Goal: Transaction & Acquisition: Purchase product/service

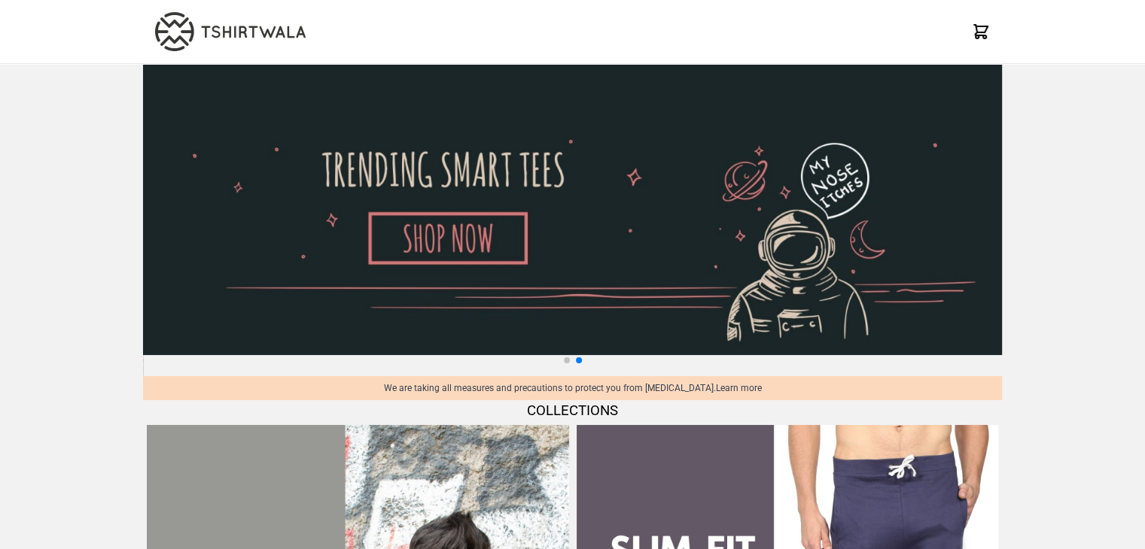
click at [979, 34] on icon at bounding box center [980, 32] width 18 height 18
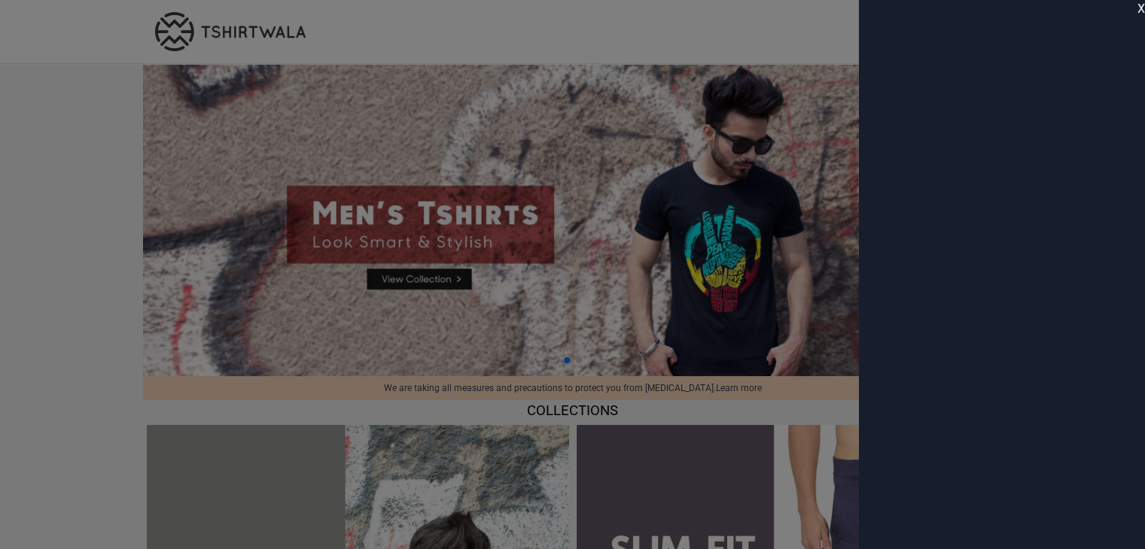
click at [1139, 11] on span "X" at bounding box center [1141, 9] width 8 height 18
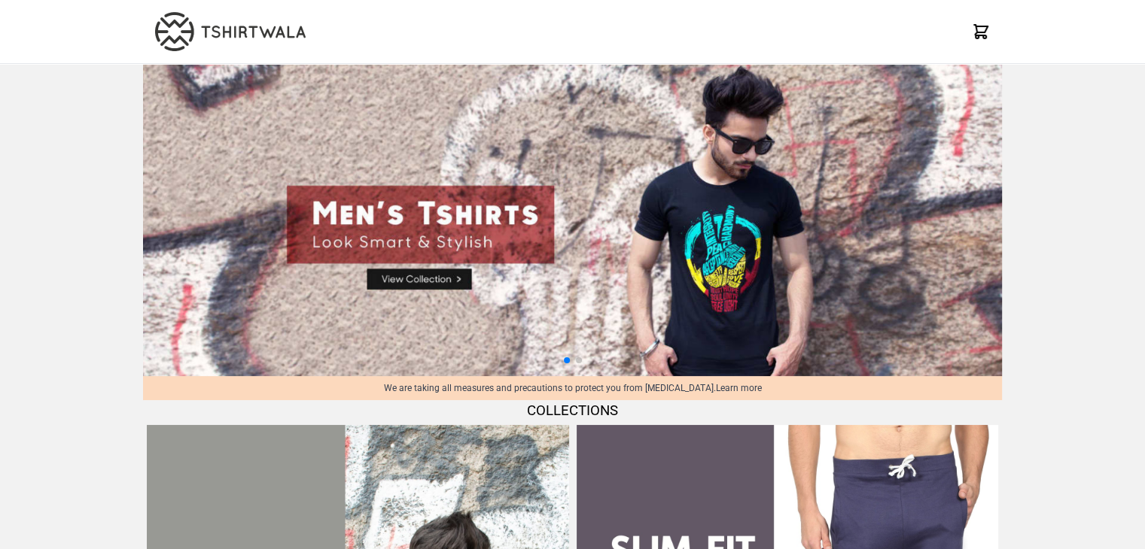
click at [1139, 11] on div "X" at bounding box center [572, 32] width 1145 height 64
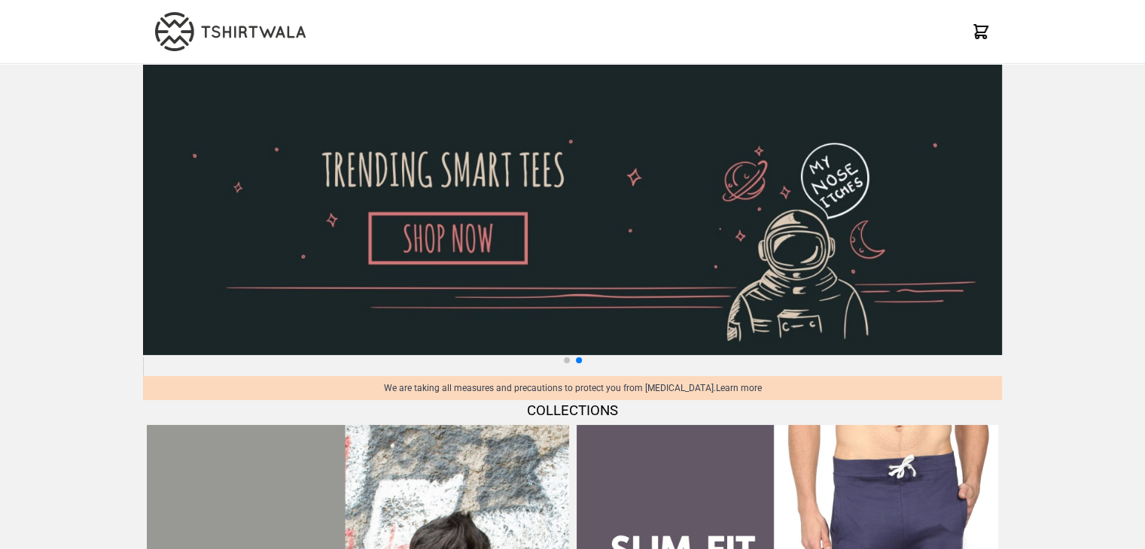
drag, startPoint x: 1120, startPoint y: 18, endPoint x: 941, endPoint y: 28, distance: 180.1
click at [941, 28] on div "X" at bounding box center [572, 32] width 1145 height 64
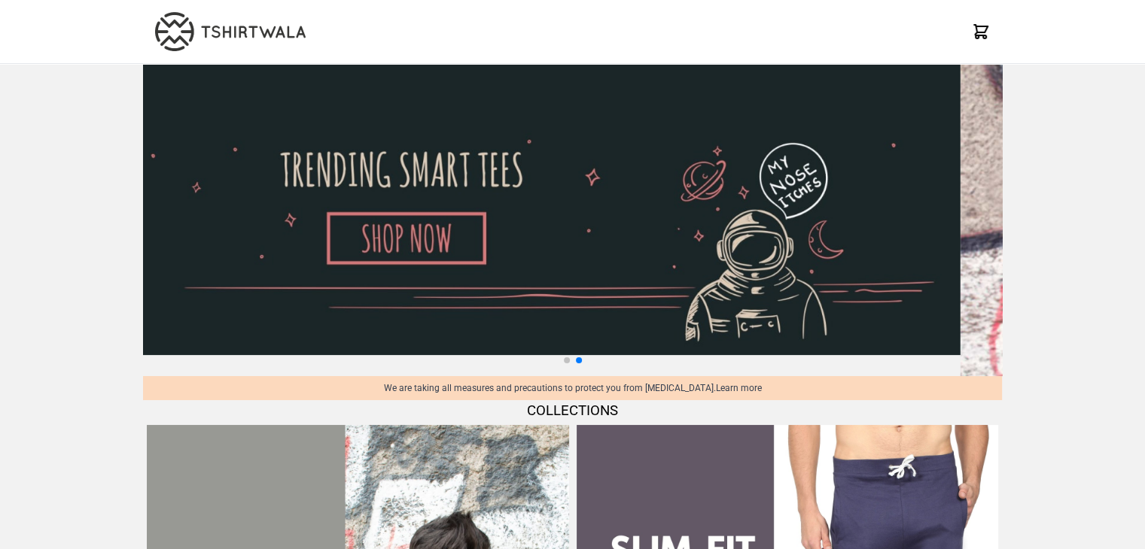
click at [409, 281] on img at bounding box center [531, 209] width 859 height 291
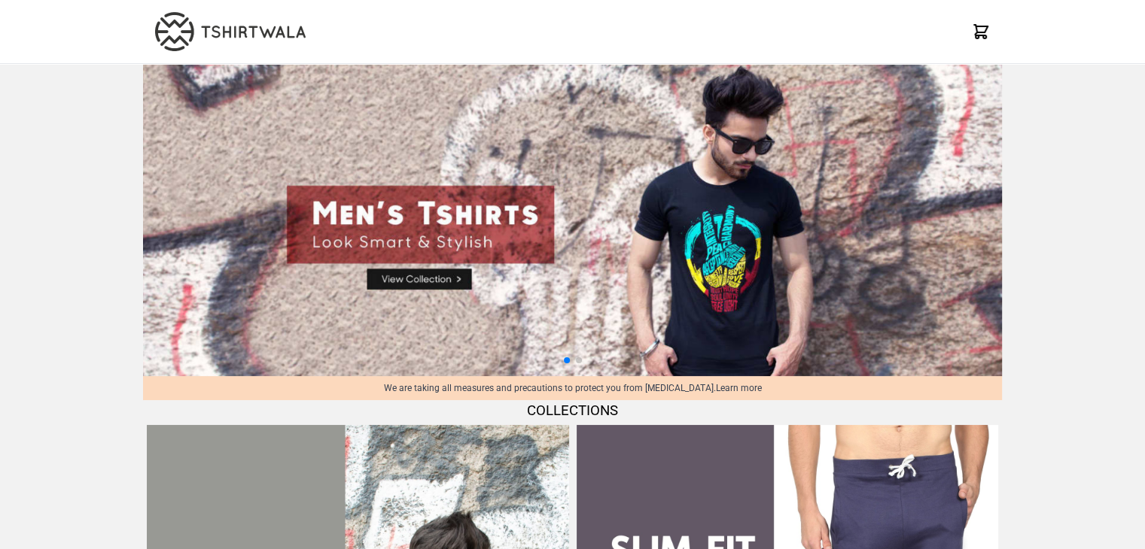
click at [457, 278] on img at bounding box center [572, 220] width 859 height 312
select select "*********"
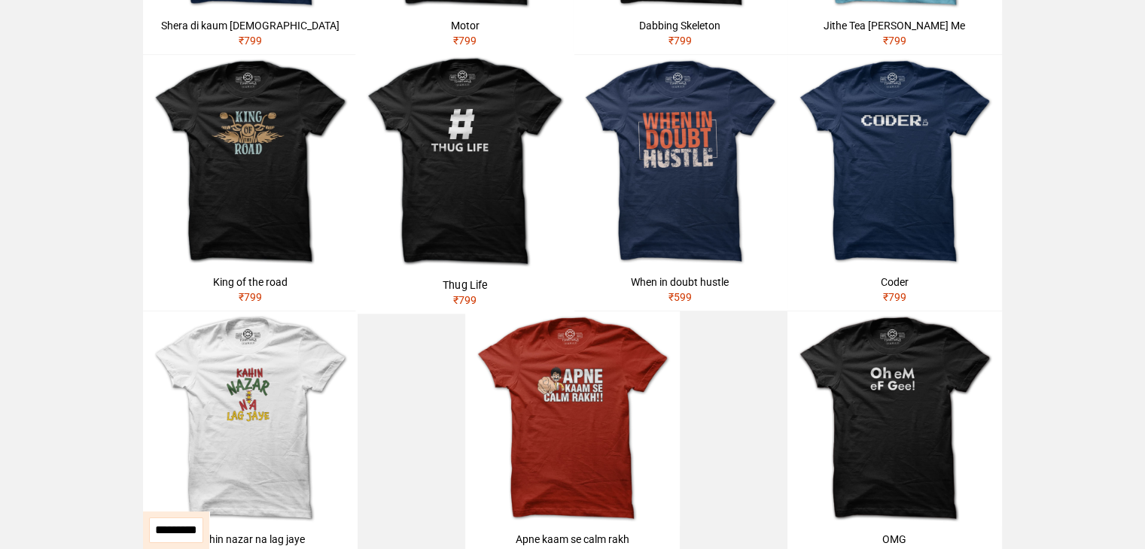
scroll to position [581, 0]
click at [457, 278] on div "Thug Life" at bounding box center [465, 284] width 207 height 15
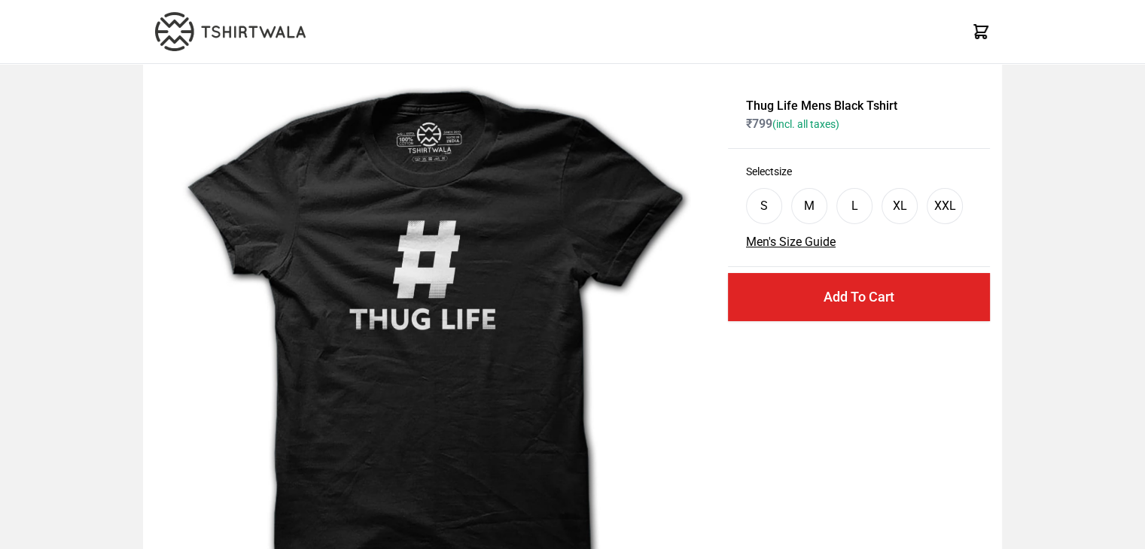
scroll to position [581, 0]
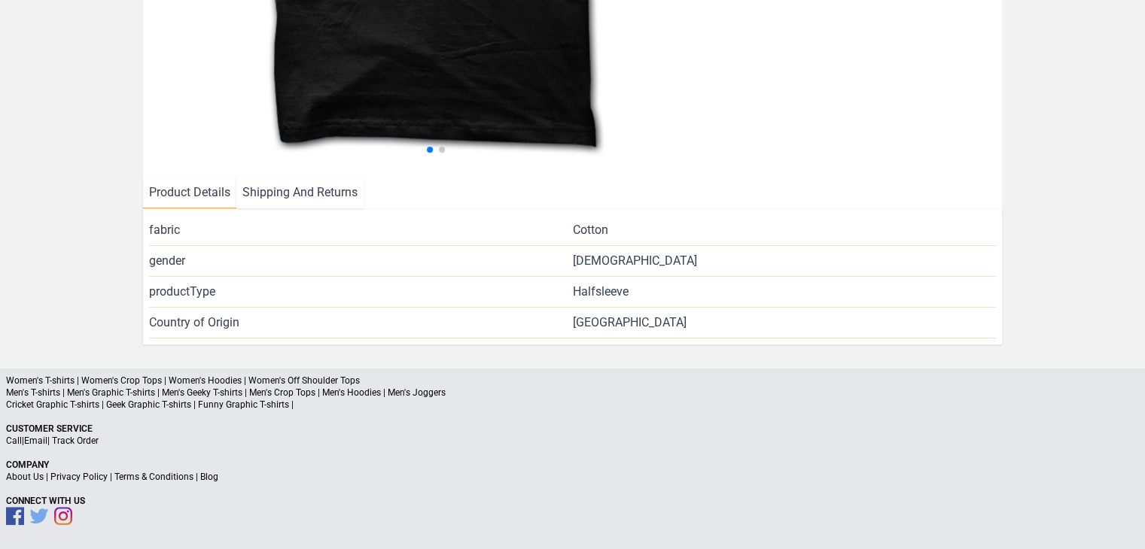
select select "*********"
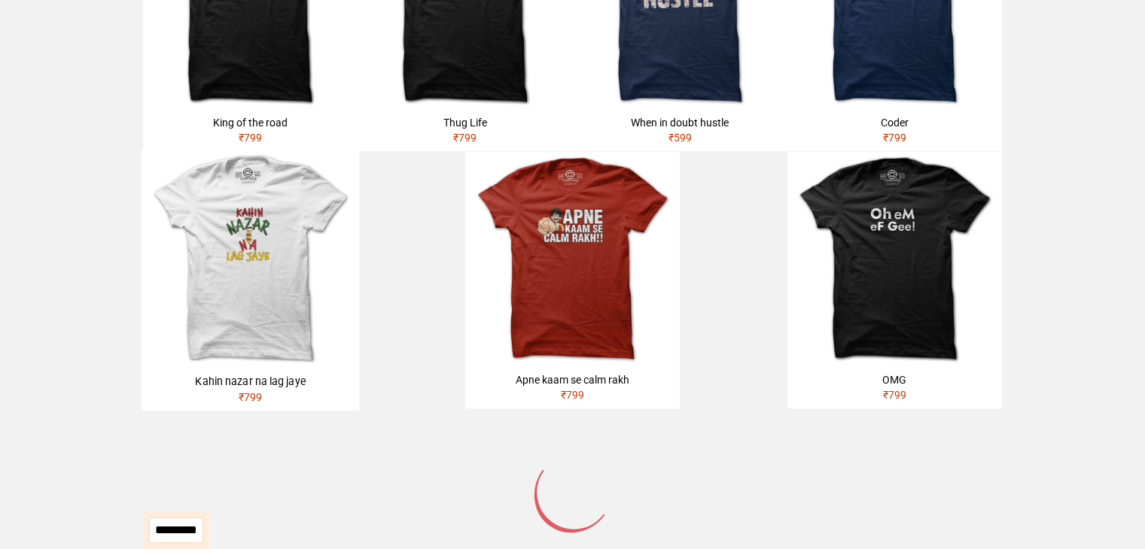
scroll to position [971, 0]
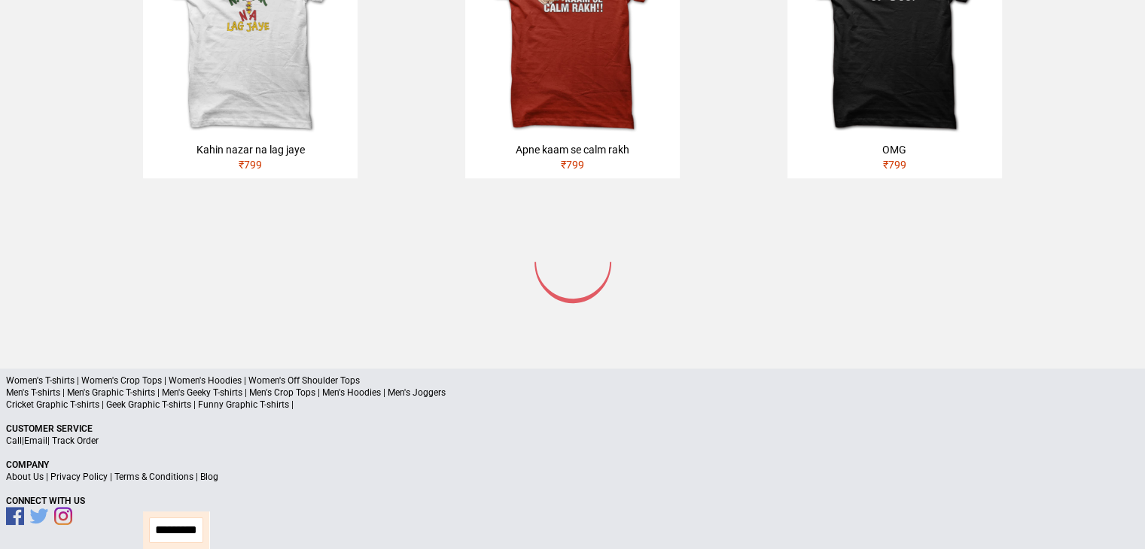
click at [179, 526] on select "**********" at bounding box center [176, 531] width 54 height 26
click at [149, 518] on select "**********" at bounding box center [176, 531] width 54 height 26
click at [188, 532] on select "**********" at bounding box center [176, 531] width 54 height 26
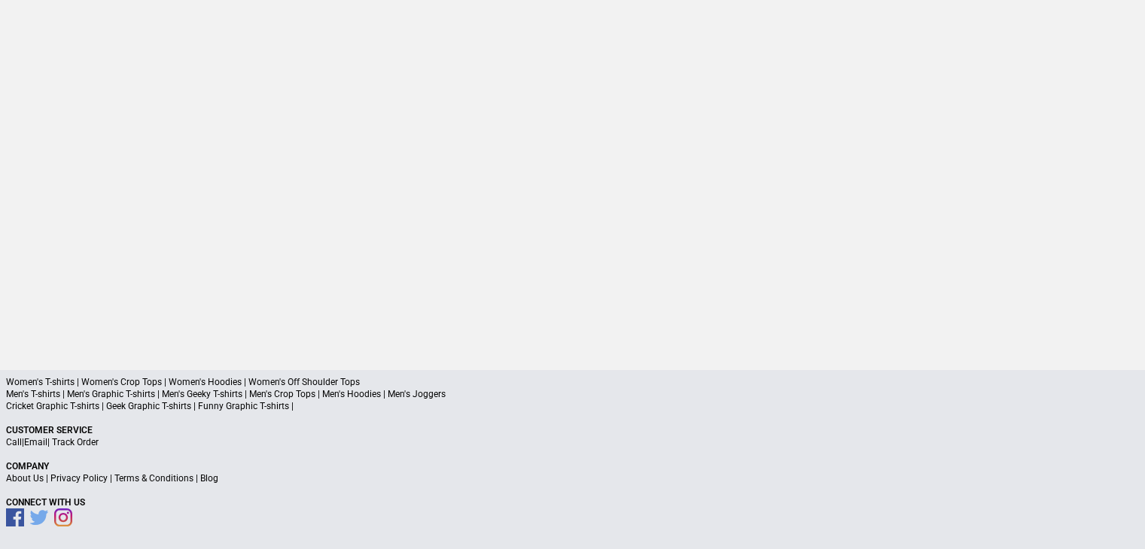
scroll to position [0, 0]
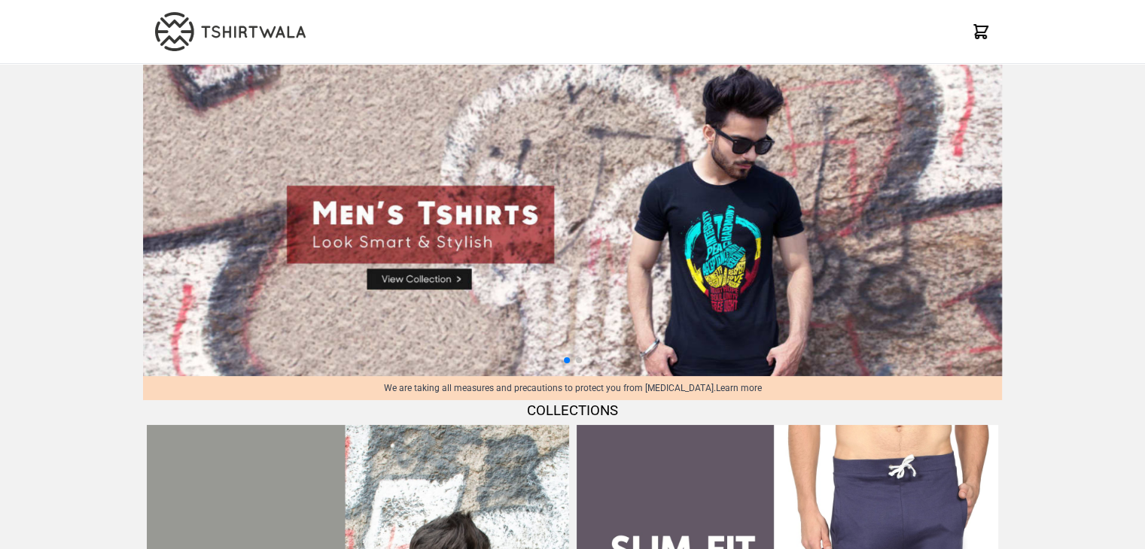
click at [655, 266] on img at bounding box center [572, 220] width 859 height 312
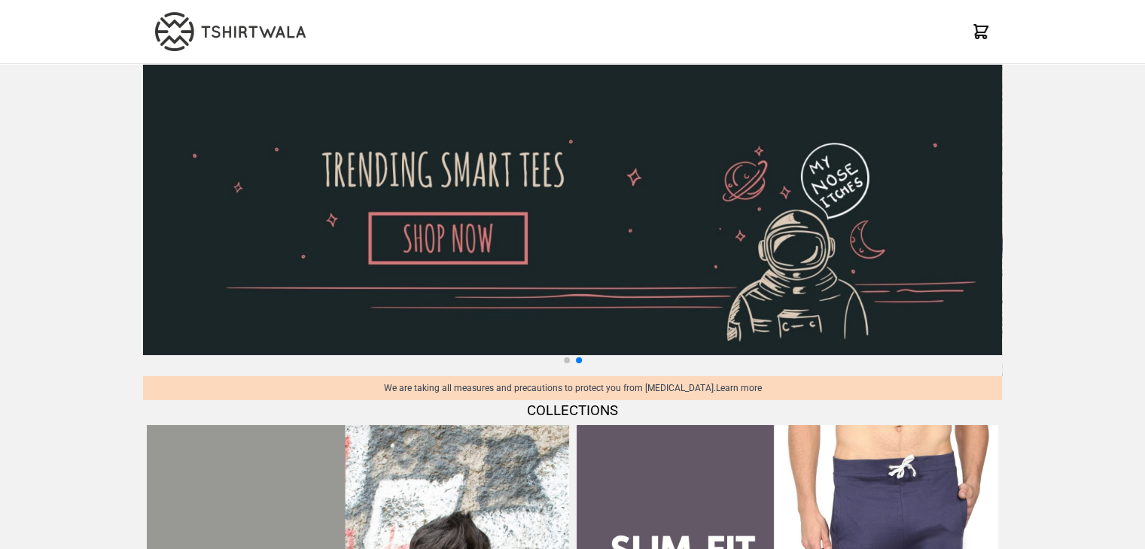
click at [489, 248] on img at bounding box center [572, 209] width 859 height 291
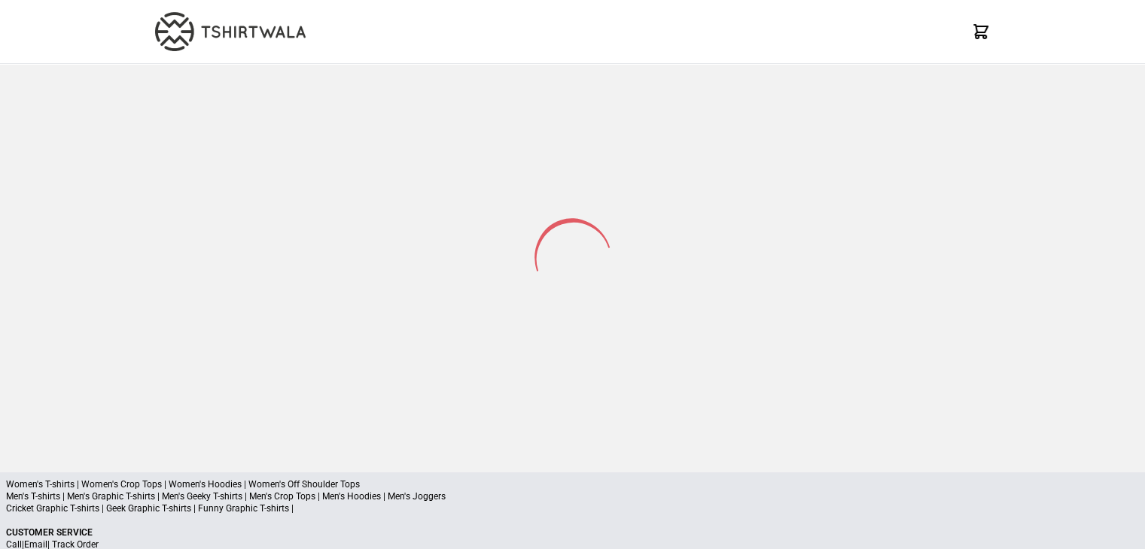
select select "*********"
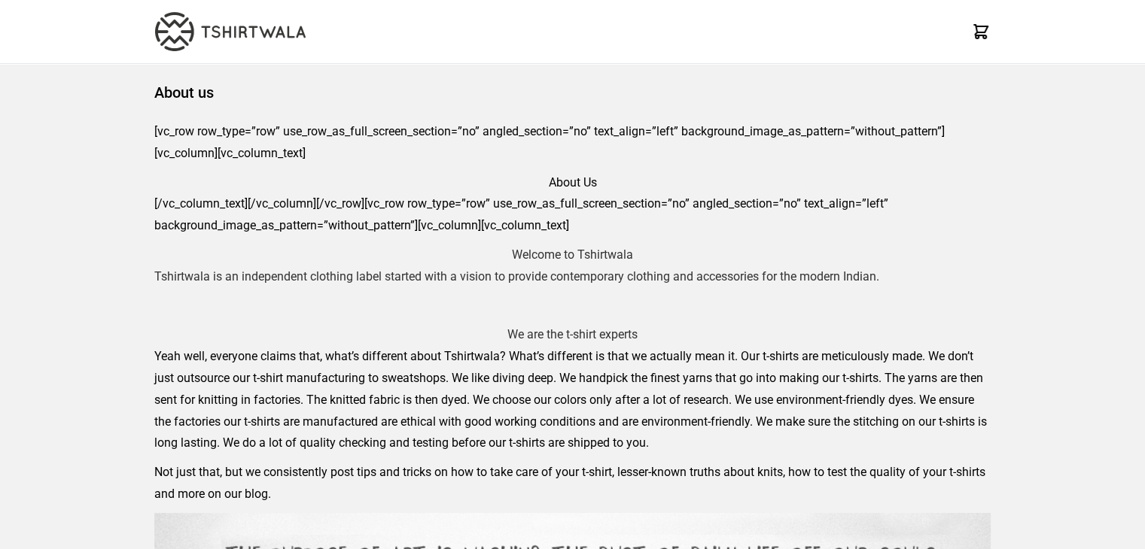
click at [239, 35] on img at bounding box center [230, 31] width 150 height 39
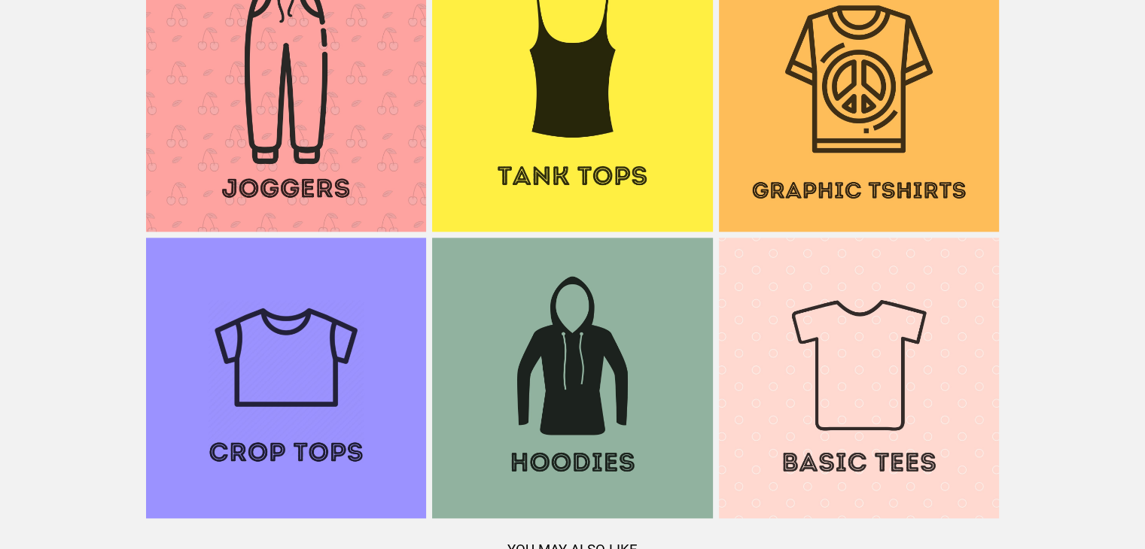
scroll to position [1437, 0]
click at [567, 66] on img at bounding box center [572, 93] width 280 height 280
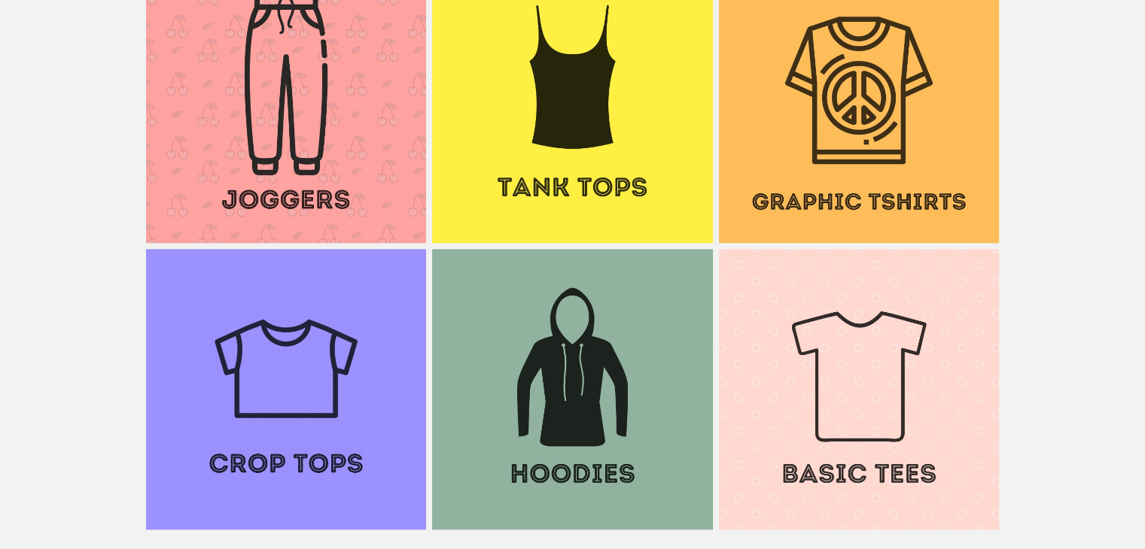
scroll to position [1431, 0]
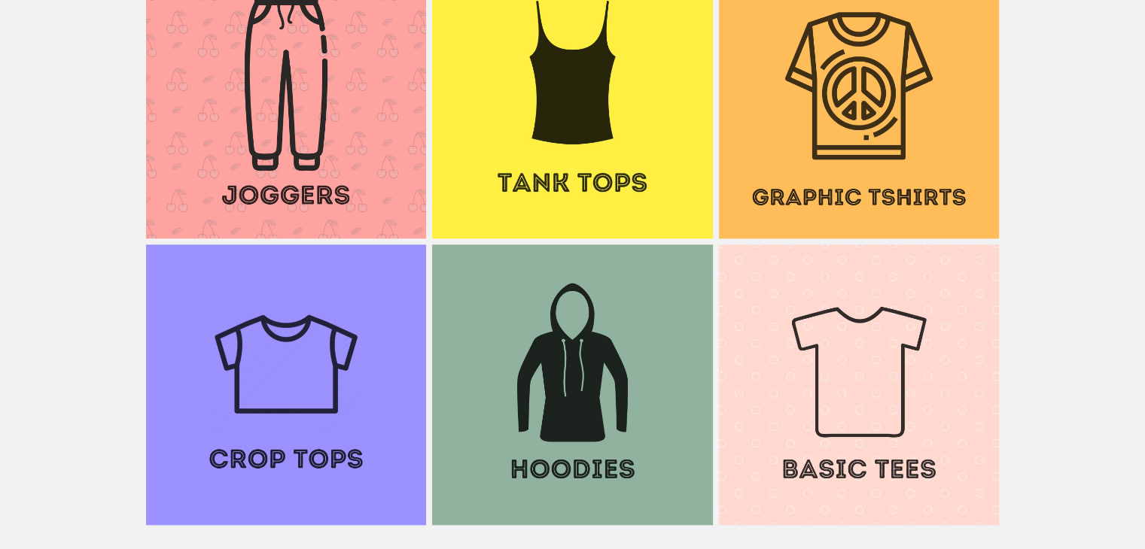
click at [309, 349] on img at bounding box center [286, 385] width 280 height 280
click at [315, 157] on img at bounding box center [286, 99] width 280 height 280
click at [314, 327] on img at bounding box center [286, 385] width 280 height 280
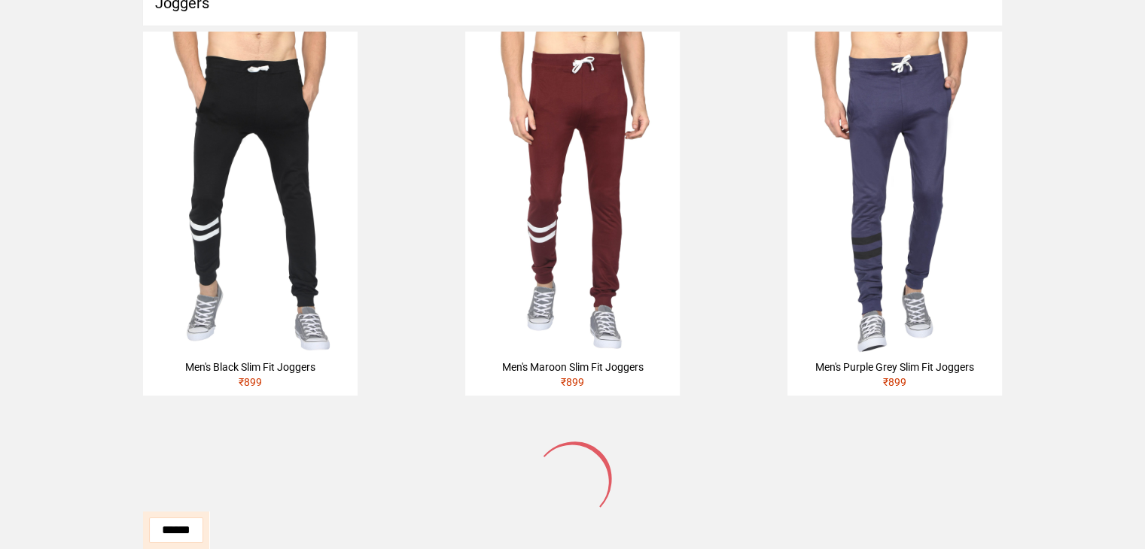
scroll to position [89, 0]
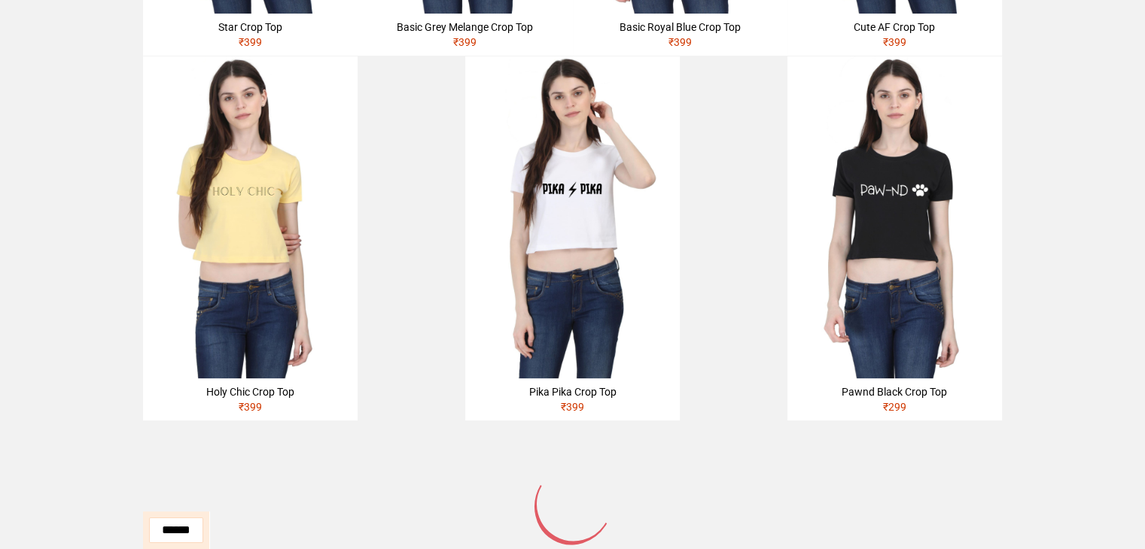
scroll to position [433, 0]
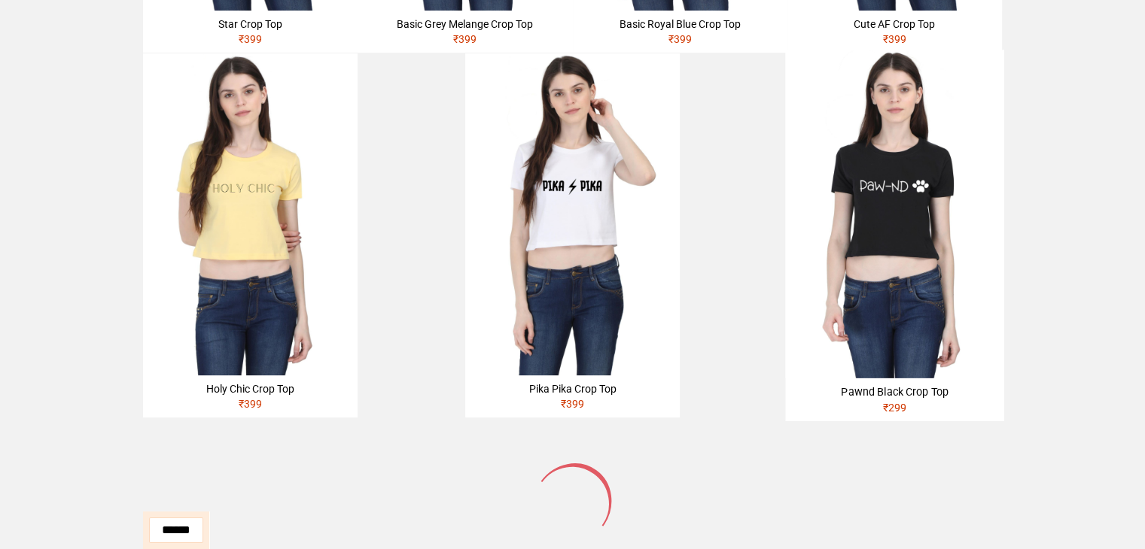
click at [891, 236] on img at bounding box center [894, 214] width 219 height 328
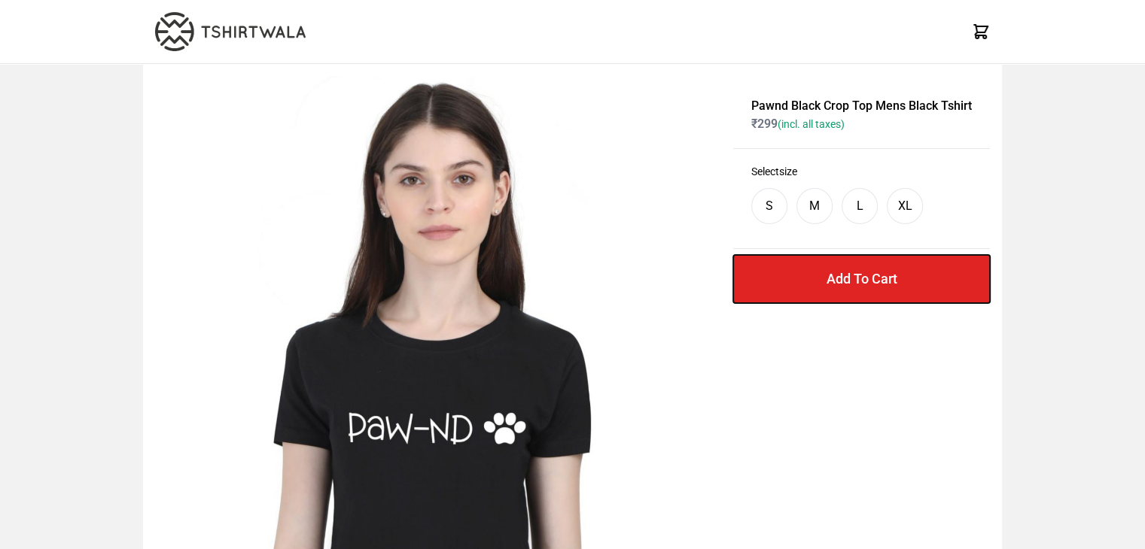
click at [788, 290] on button "Add To Cart" at bounding box center [861, 279] width 257 height 48
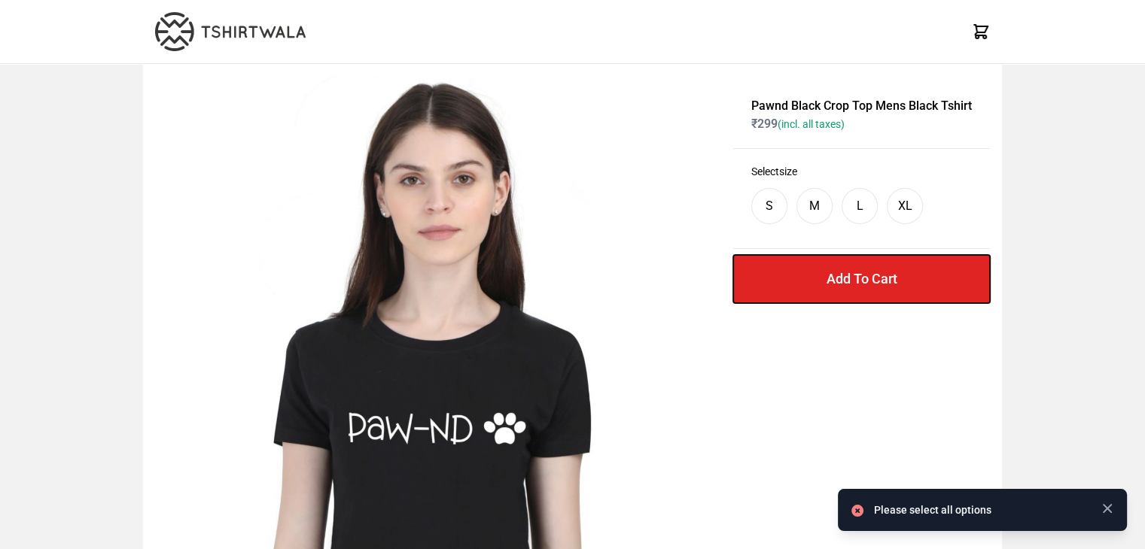
click at [788, 290] on button "Add To Cart" at bounding box center [861, 279] width 257 height 48
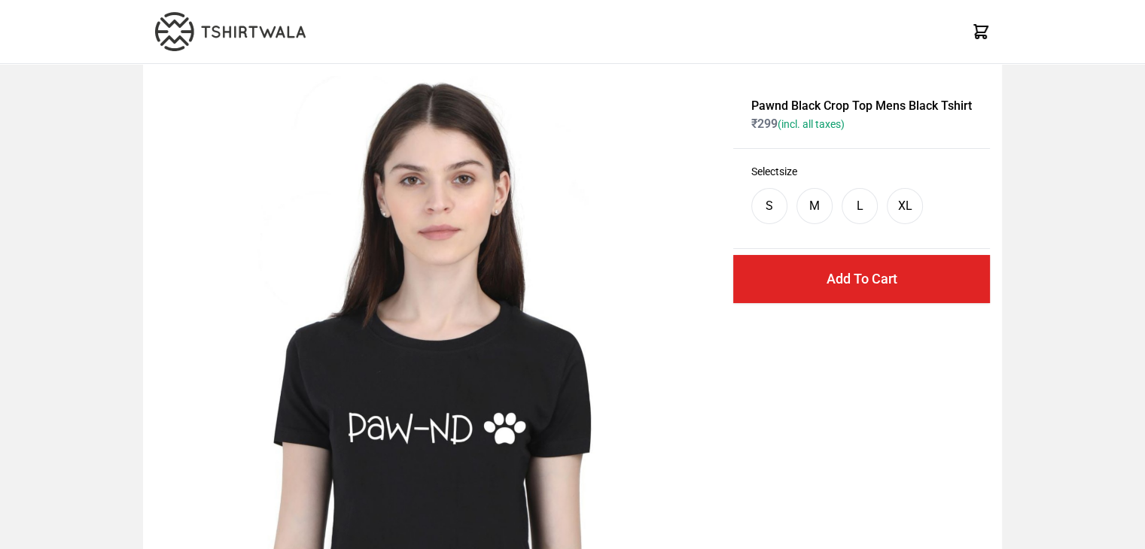
click at [809, 210] on div "M" at bounding box center [814, 206] width 11 height 18
click at [784, 285] on button "Add To Cart" at bounding box center [861, 279] width 257 height 48
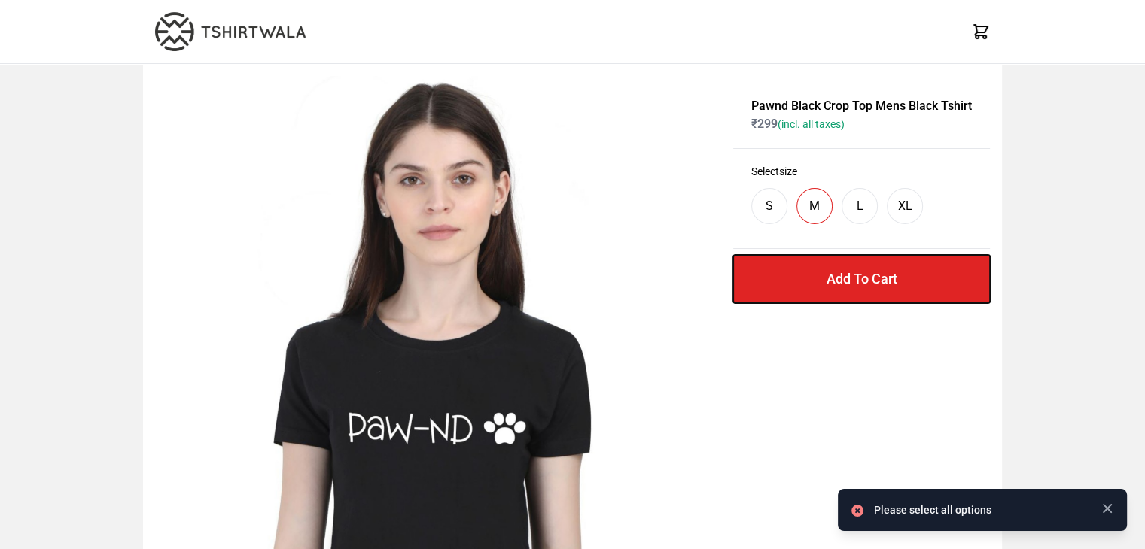
click at [784, 285] on button "Add To Cart" at bounding box center [861, 279] width 257 height 48
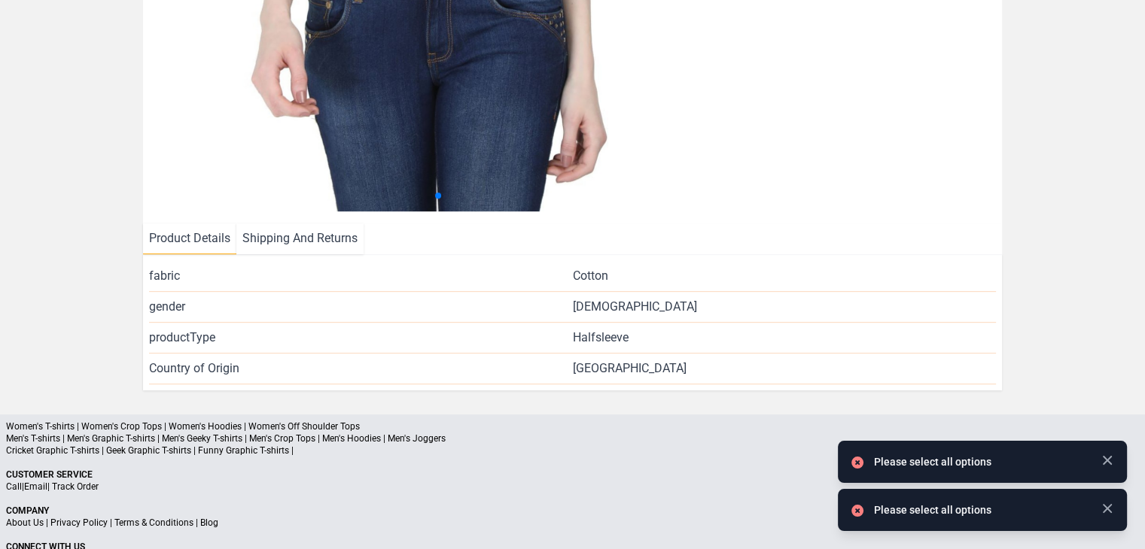
scroll to position [759, 0]
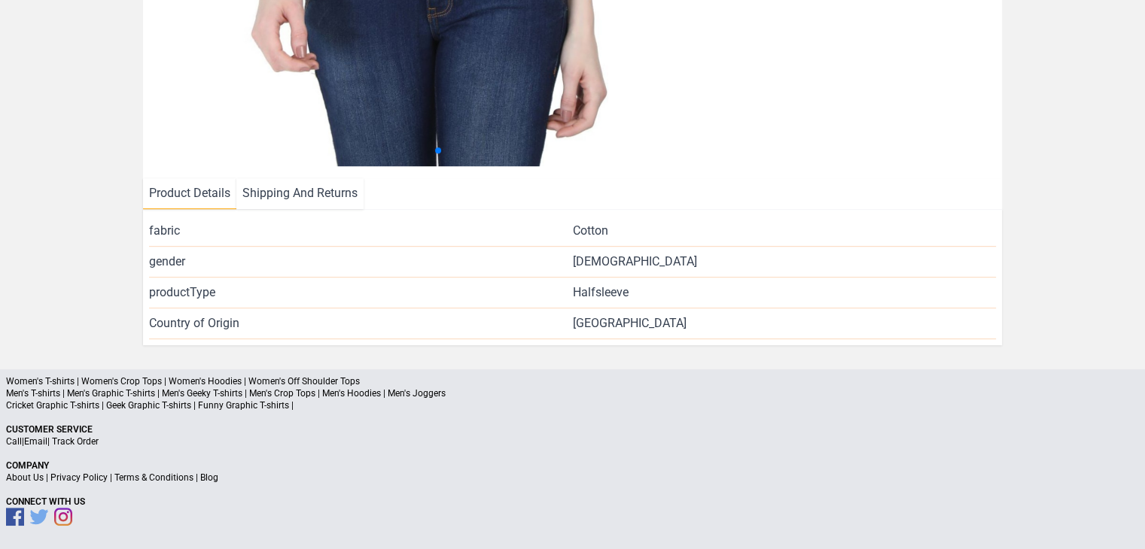
click at [202, 190] on li "Product Details" at bounding box center [189, 193] width 93 height 31
click at [283, 191] on li "Shipping And Returns" at bounding box center [299, 193] width 127 height 31
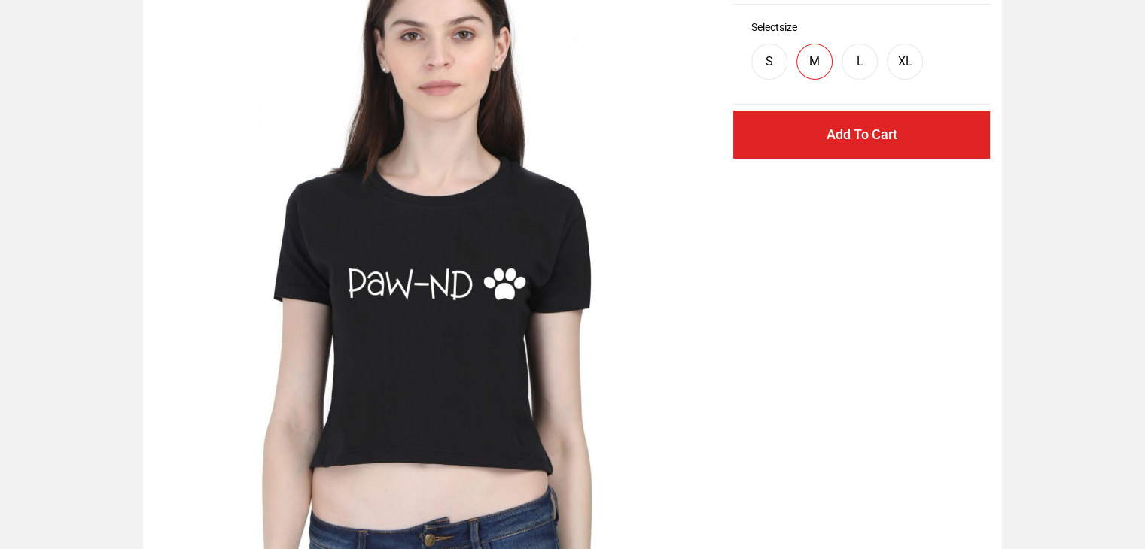
scroll to position [0, 0]
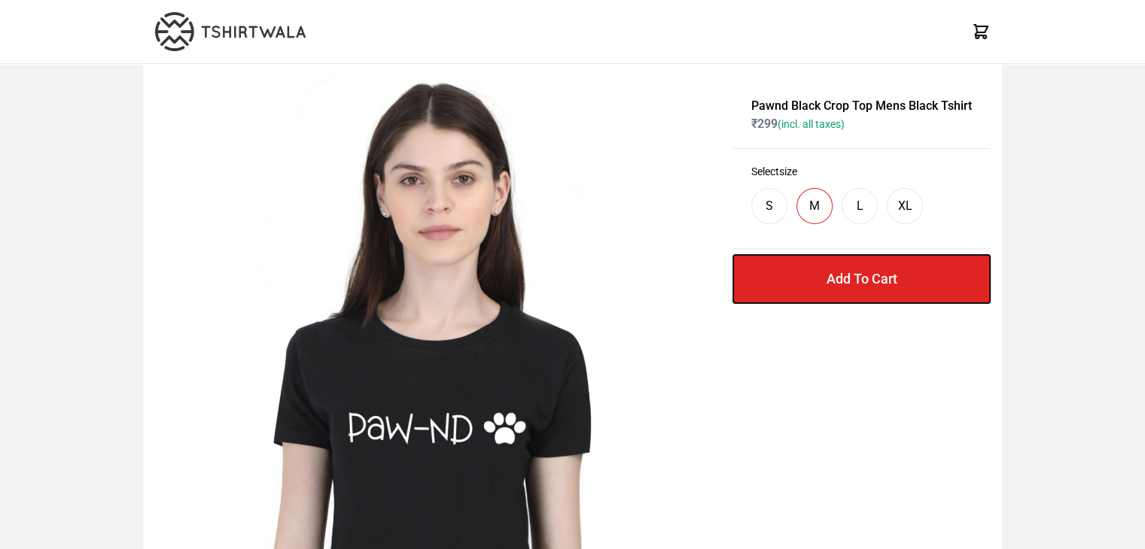
click at [819, 278] on button "Add To Cart" at bounding box center [861, 279] width 257 height 48
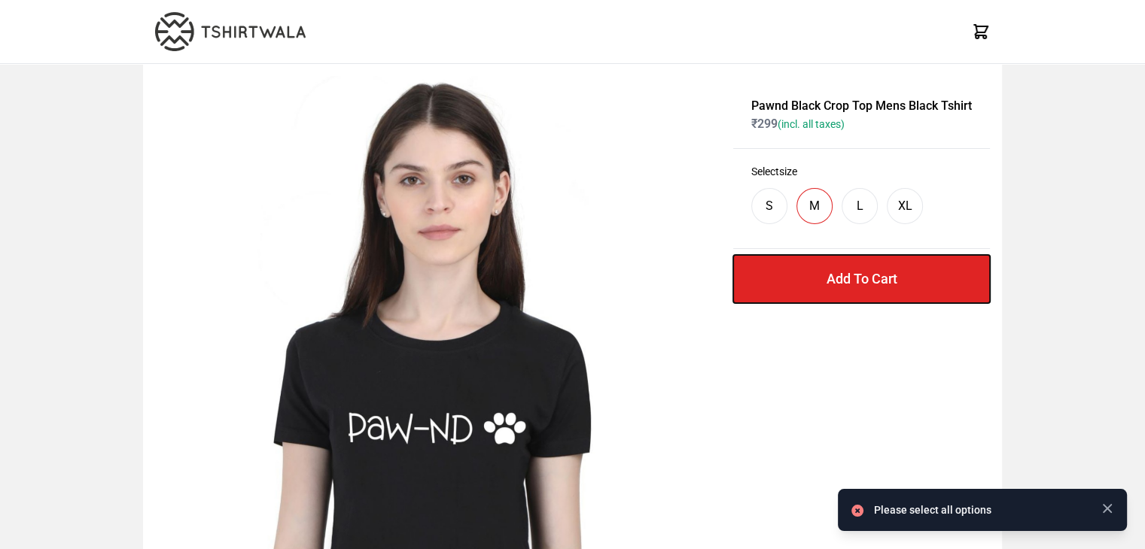
click at [819, 278] on button "Add To Cart" at bounding box center [861, 279] width 257 height 48
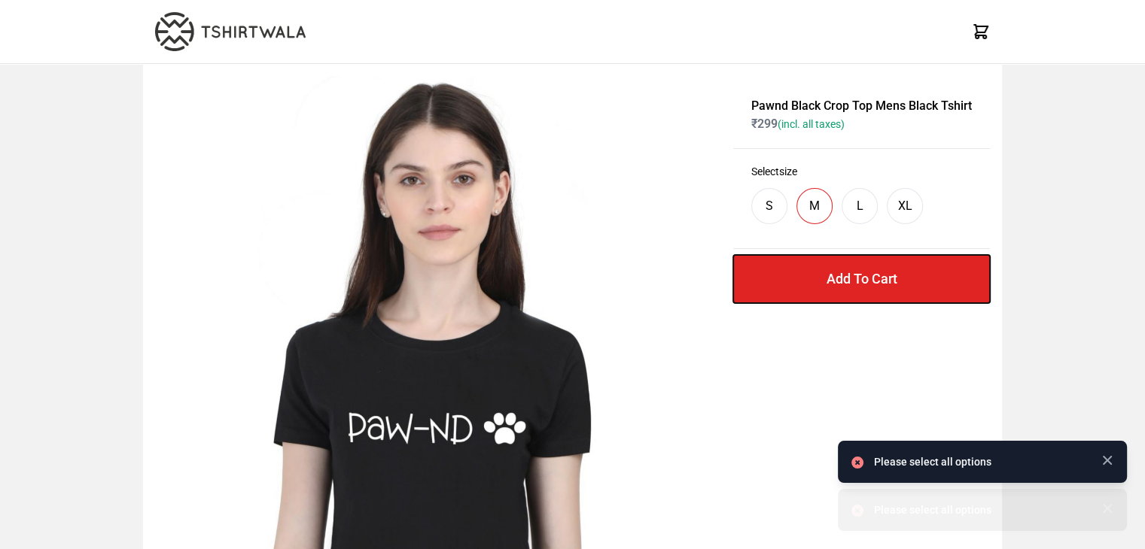
click at [819, 278] on button "Add To Cart" at bounding box center [861, 279] width 257 height 48
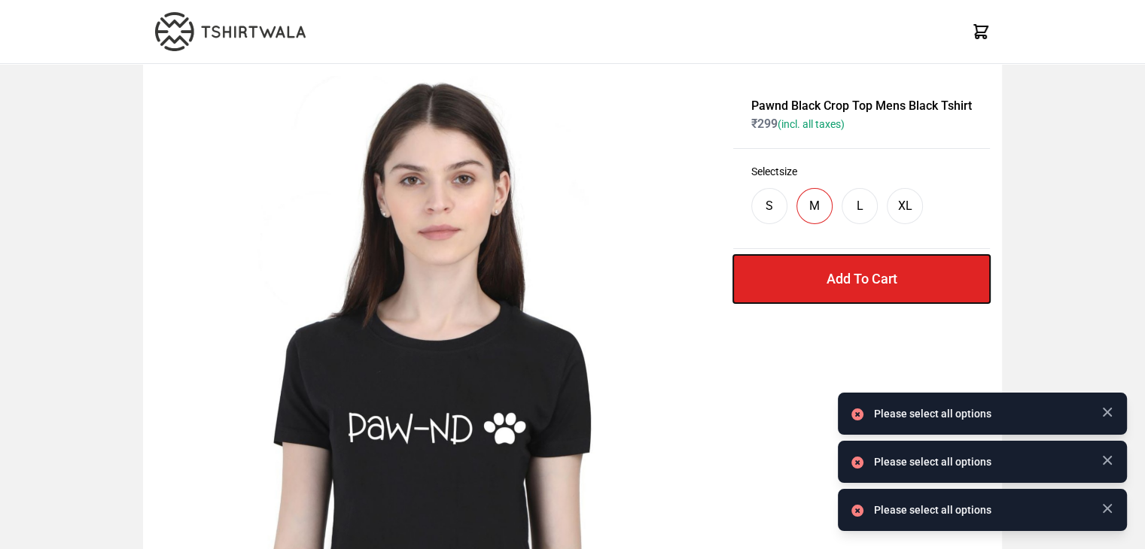
click at [819, 278] on button "Add To Cart" at bounding box center [861, 279] width 257 height 48
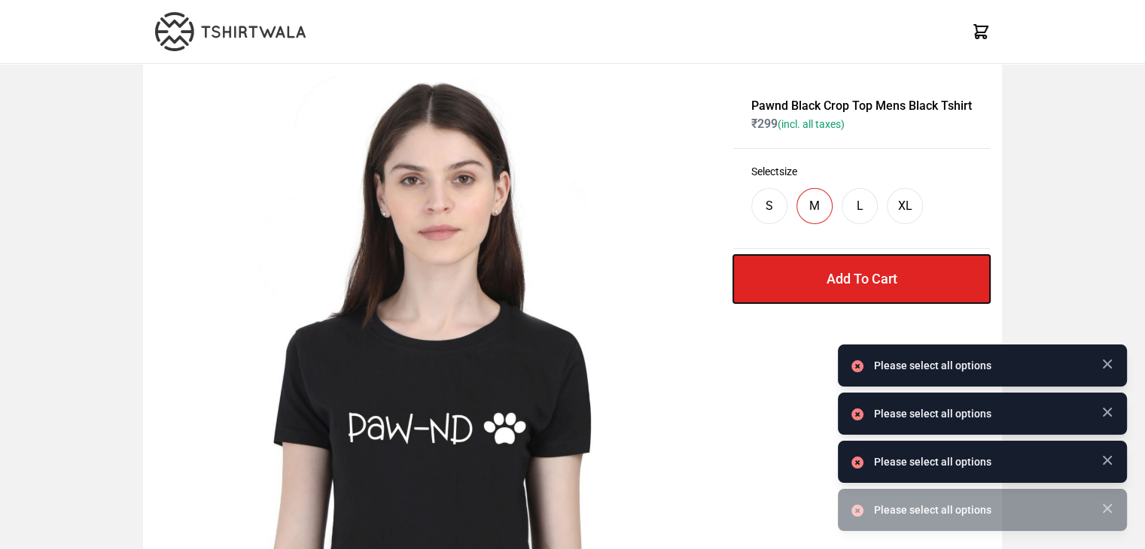
click at [819, 278] on button "Add To Cart" at bounding box center [861, 279] width 257 height 48
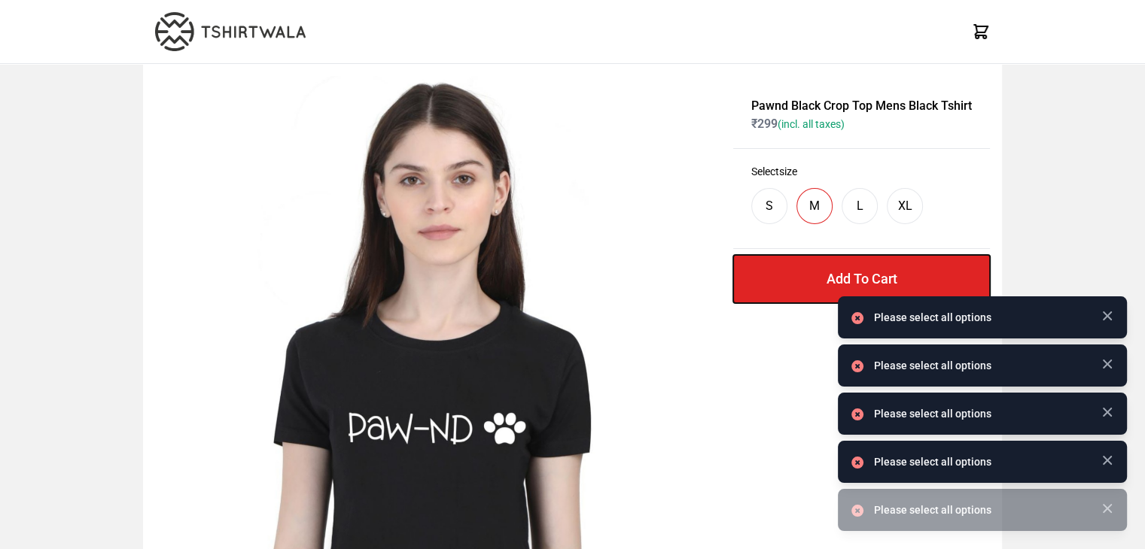
click at [819, 278] on button "Add To Cart" at bounding box center [861, 279] width 257 height 48
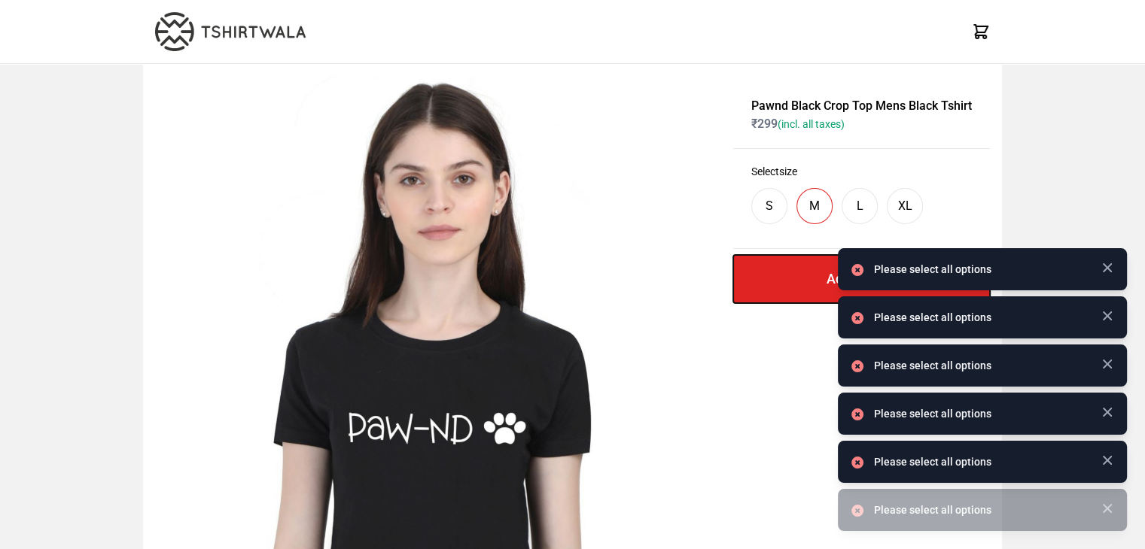
click at [819, 278] on button "Add To Cart" at bounding box center [861, 279] width 257 height 48
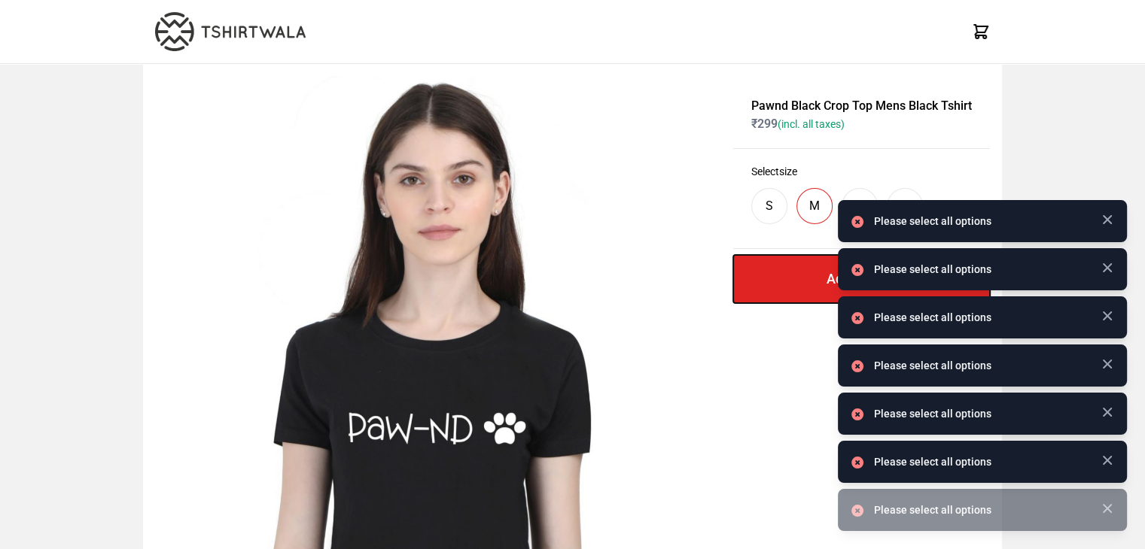
click at [819, 278] on button "Add To Cart" at bounding box center [861, 279] width 257 height 48
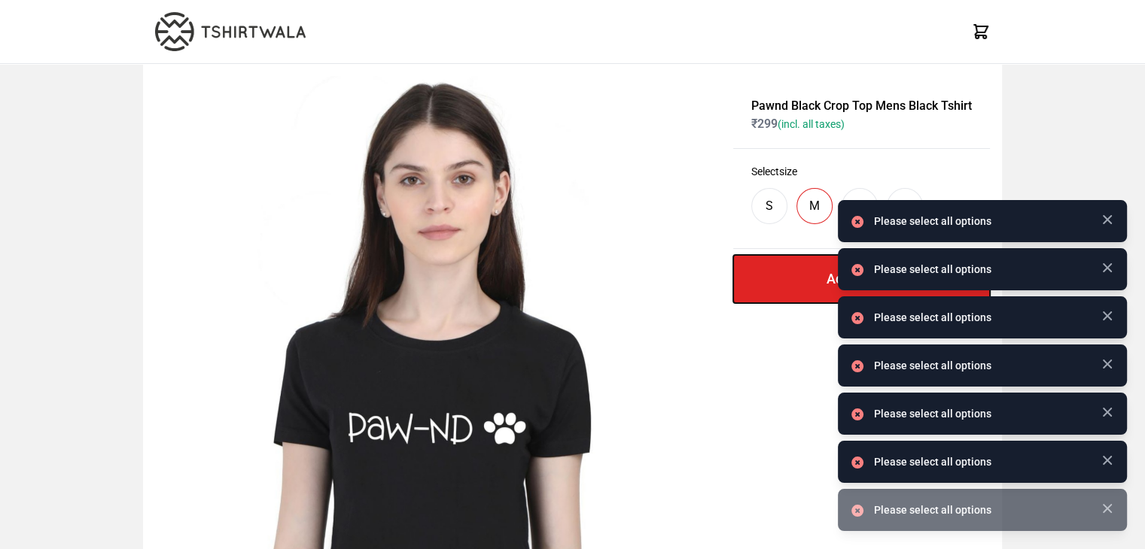
click at [819, 278] on button "Add To Cart" at bounding box center [861, 279] width 257 height 48
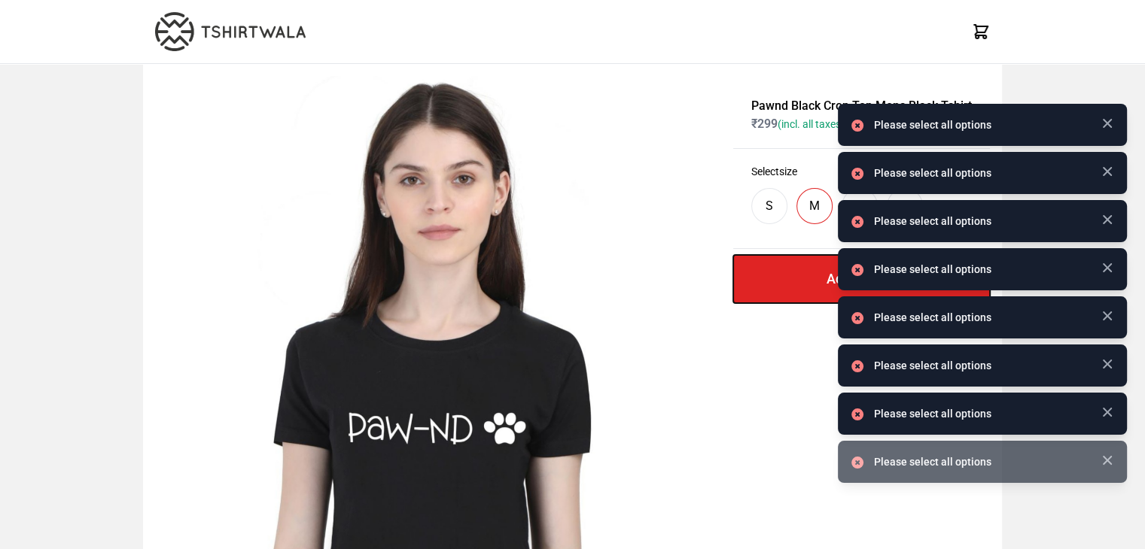
click at [819, 278] on button "Add To Cart" at bounding box center [861, 279] width 257 height 48
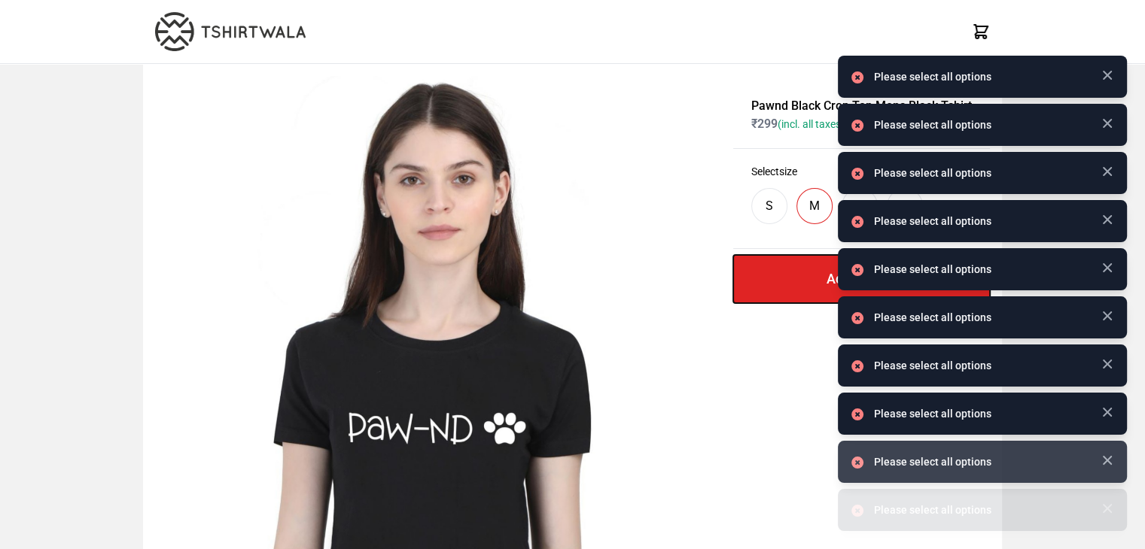
click at [819, 278] on button "Add To Cart" at bounding box center [861, 279] width 257 height 48
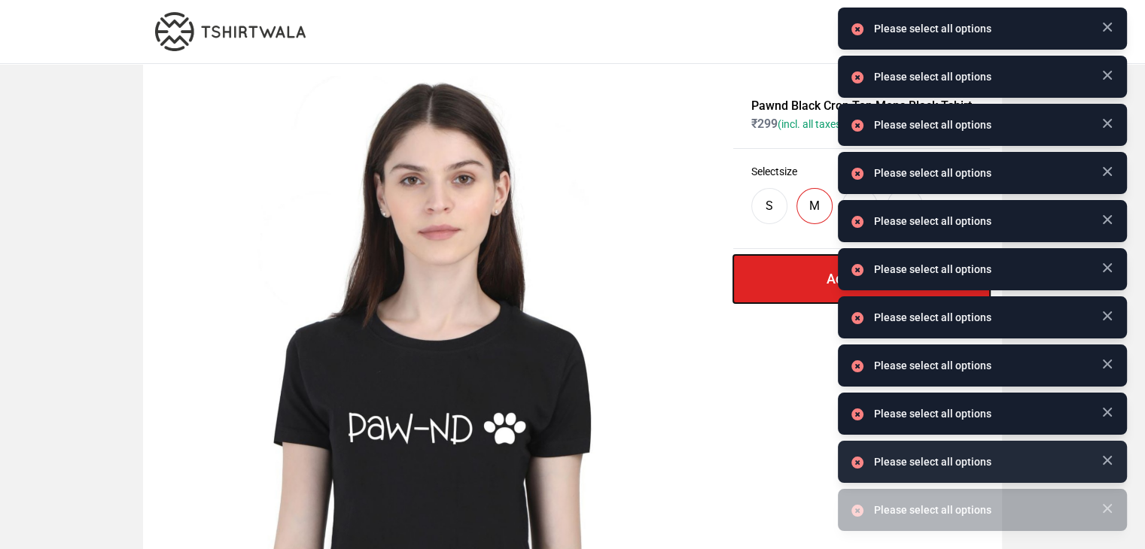
click at [819, 278] on button "Add To Cart" at bounding box center [861, 279] width 257 height 48
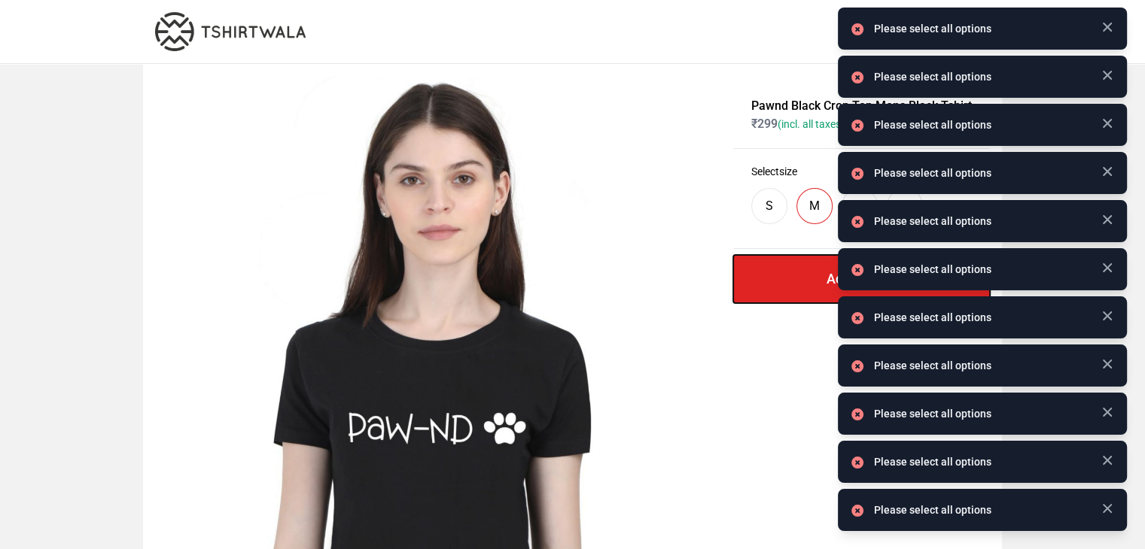
click at [819, 278] on button "Add To Cart" at bounding box center [861, 279] width 257 height 48
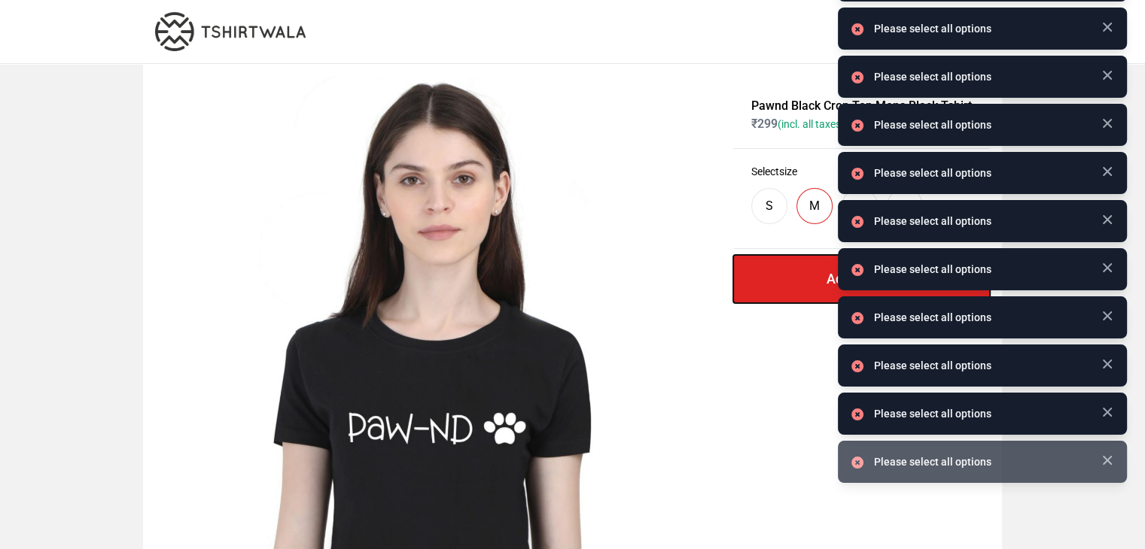
click at [819, 278] on button "Add To Cart" at bounding box center [861, 279] width 257 height 48
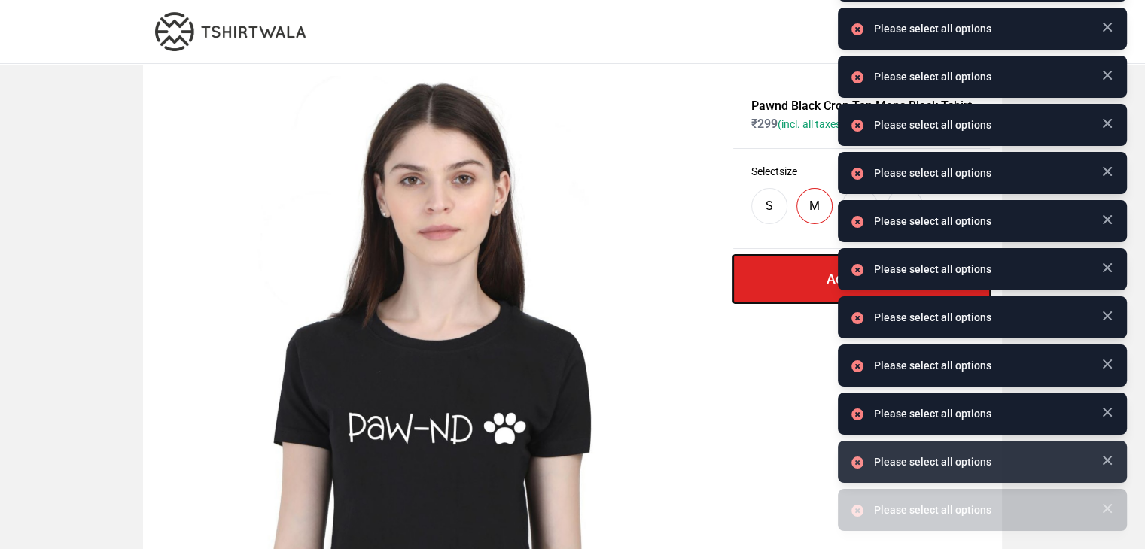
click at [819, 278] on button "Add To Cart" at bounding box center [861, 279] width 257 height 48
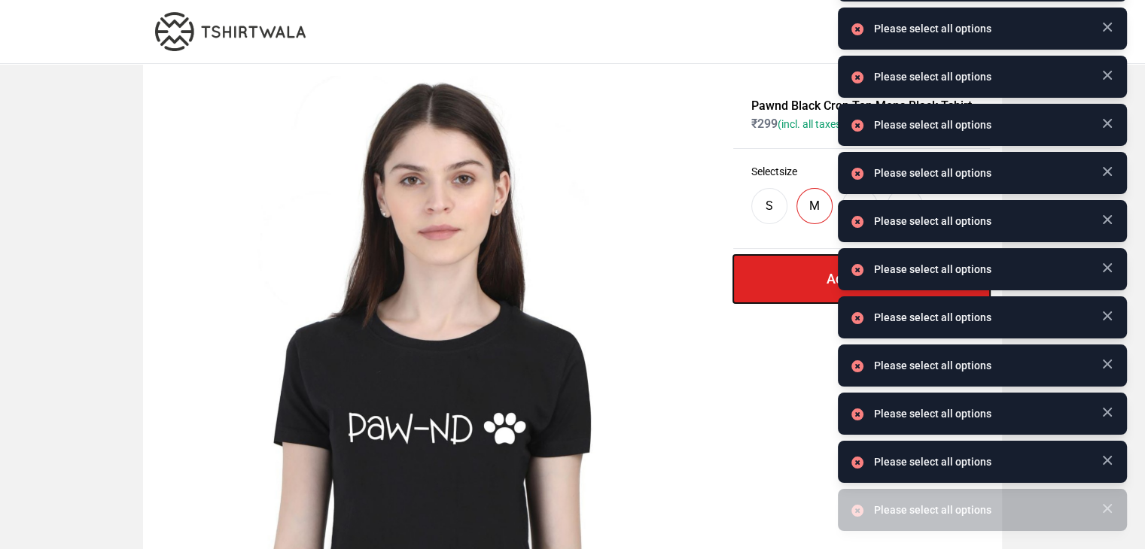
click at [819, 278] on button "Add To Cart" at bounding box center [861, 279] width 257 height 48
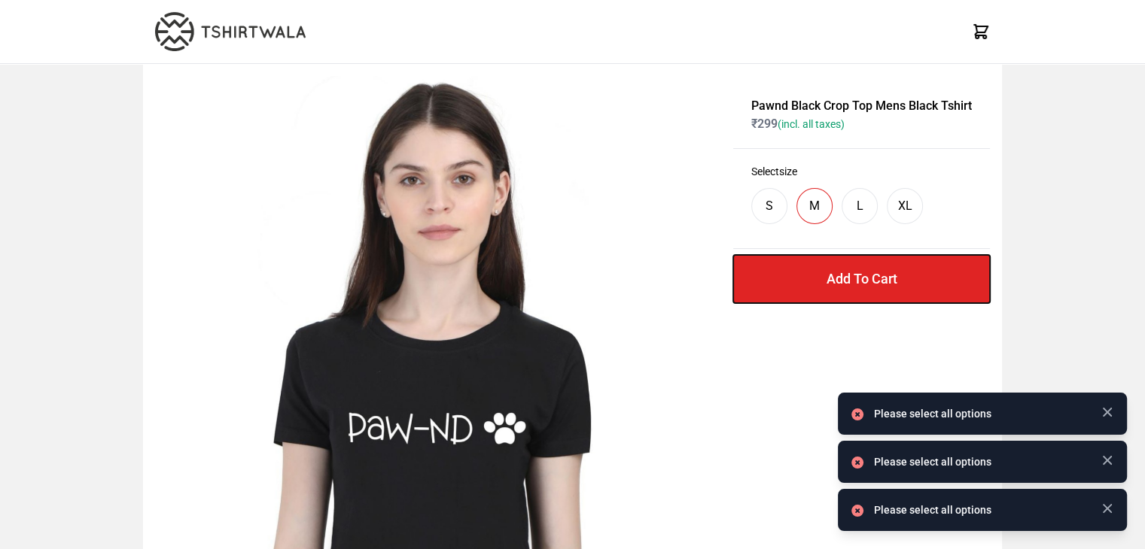
click at [819, 278] on button "Add To Cart" at bounding box center [861, 279] width 257 height 48
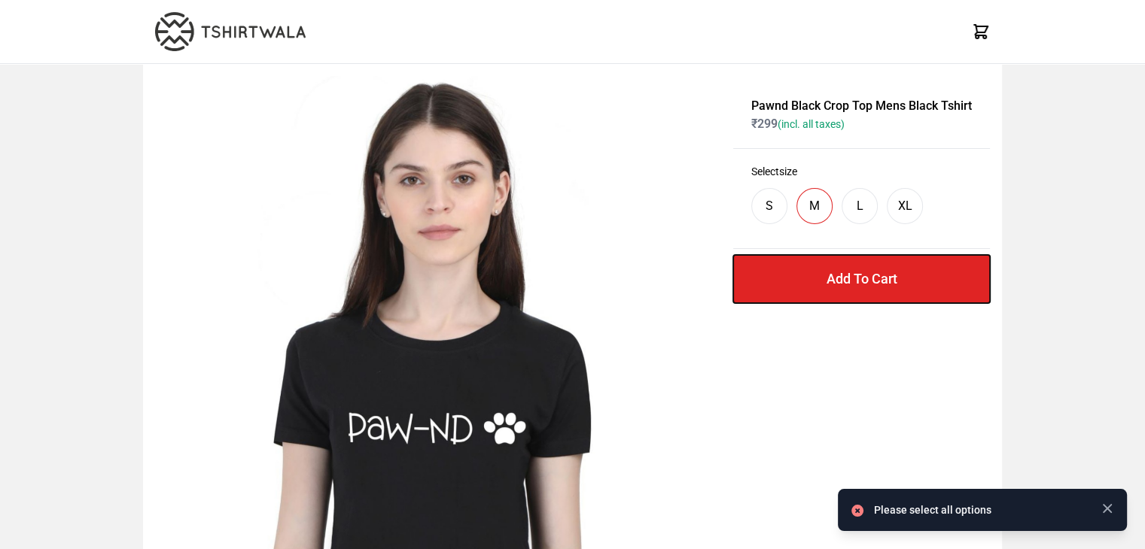
click at [819, 278] on button "Add To Cart" at bounding box center [861, 279] width 257 height 48
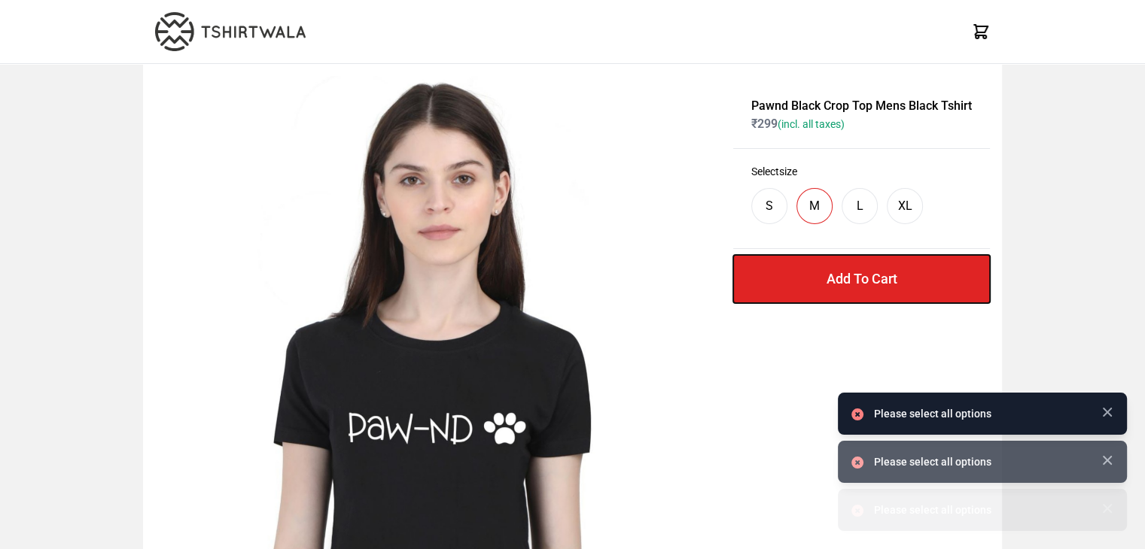
click at [819, 278] on button "Add To Cart" at bounding box center [861, 279] width 257 height 48
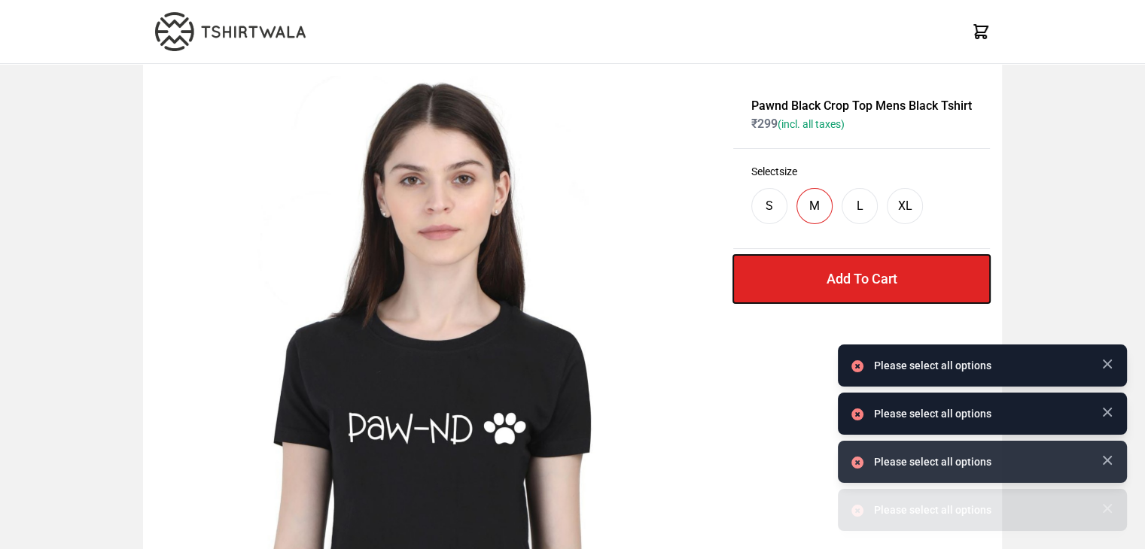
click at [819, 278] on button "Add To Cart" at bounding box center [861, 279] width 257 height 48
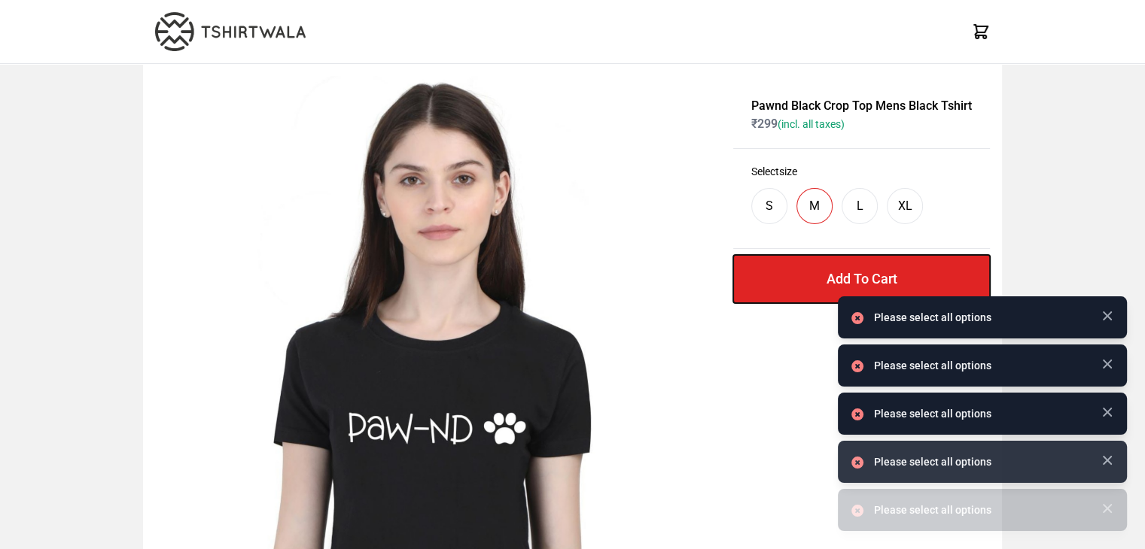
click at [819, 278] on button "Add To Cart" at bounding box center [861, 279] width 257 height 48
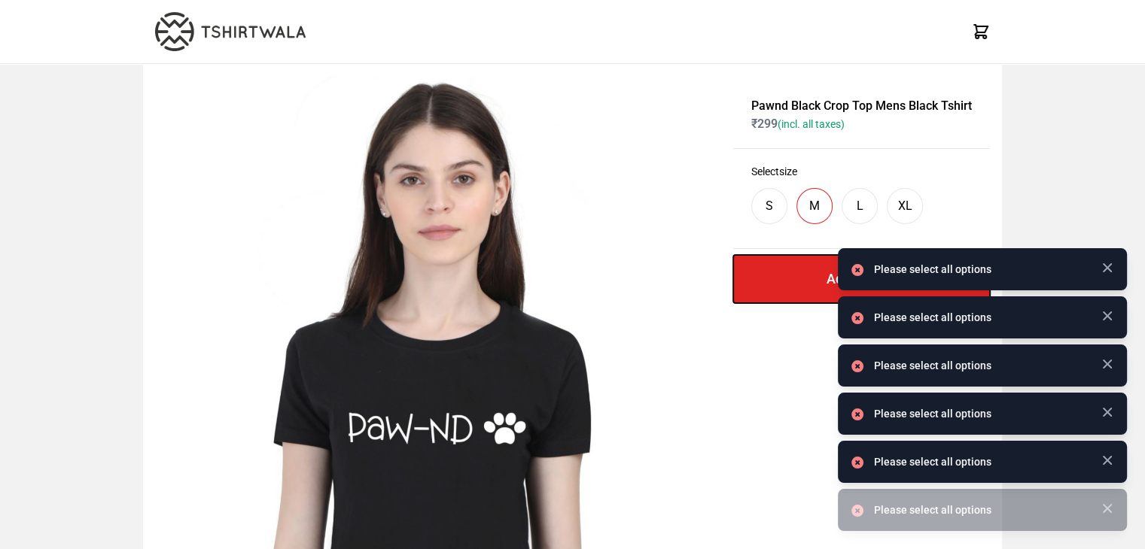
click at [819, 278] on button "Add To Cart" at bounding box center [861, 279] width 257 height 48
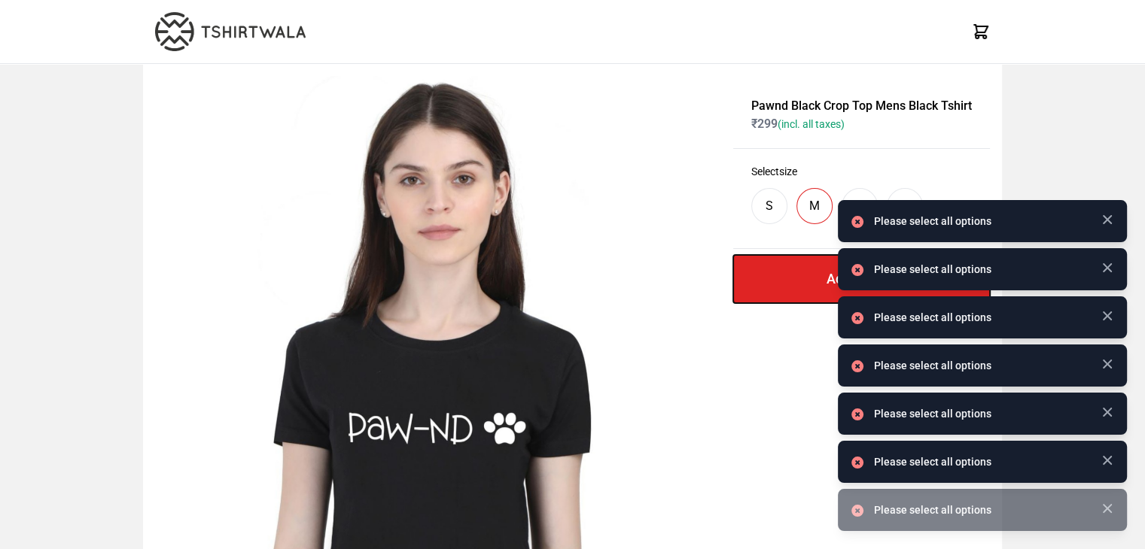
click at [819, 278] on button "Add To Cart" at bounding box center [861, 279] width 257 height 48
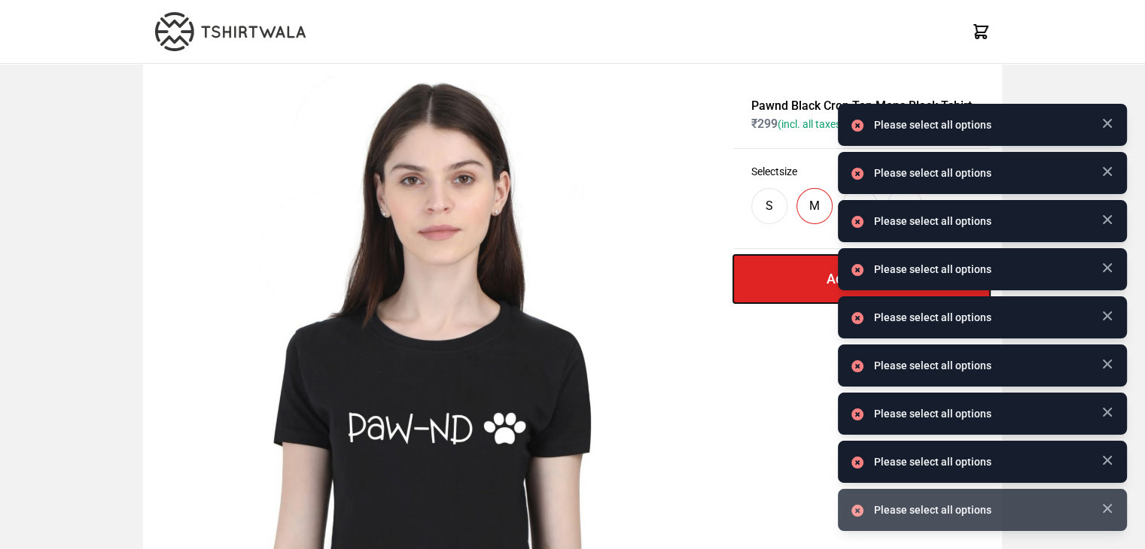
click at [819, 278] on button "Add To Cart" at bounding box center [861, 279] width 257 height 48
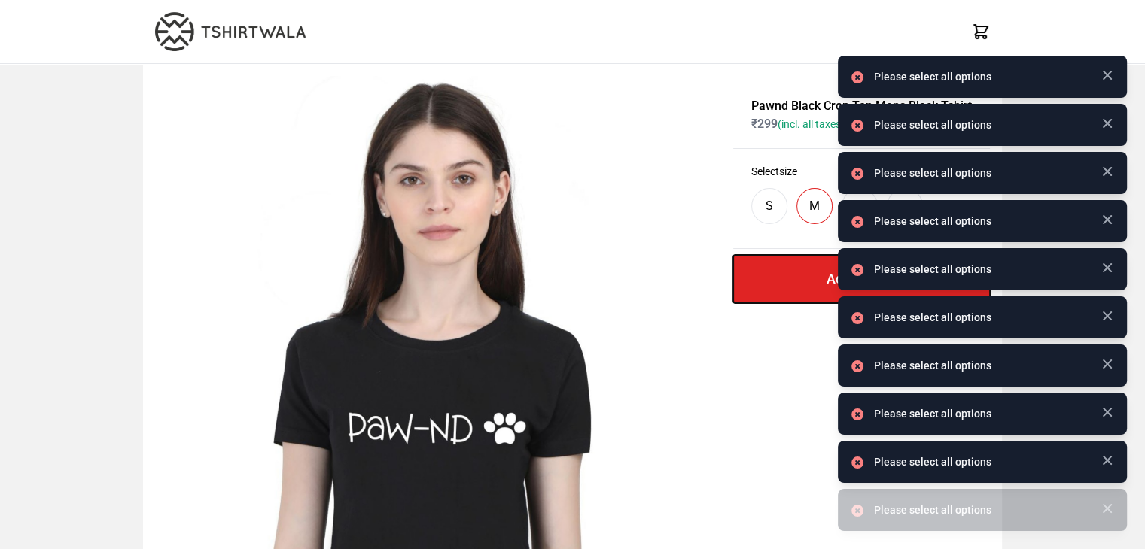
click at [819, 278] on button "Add To Cart" at bounding box center [861, 279] width 257 height 48
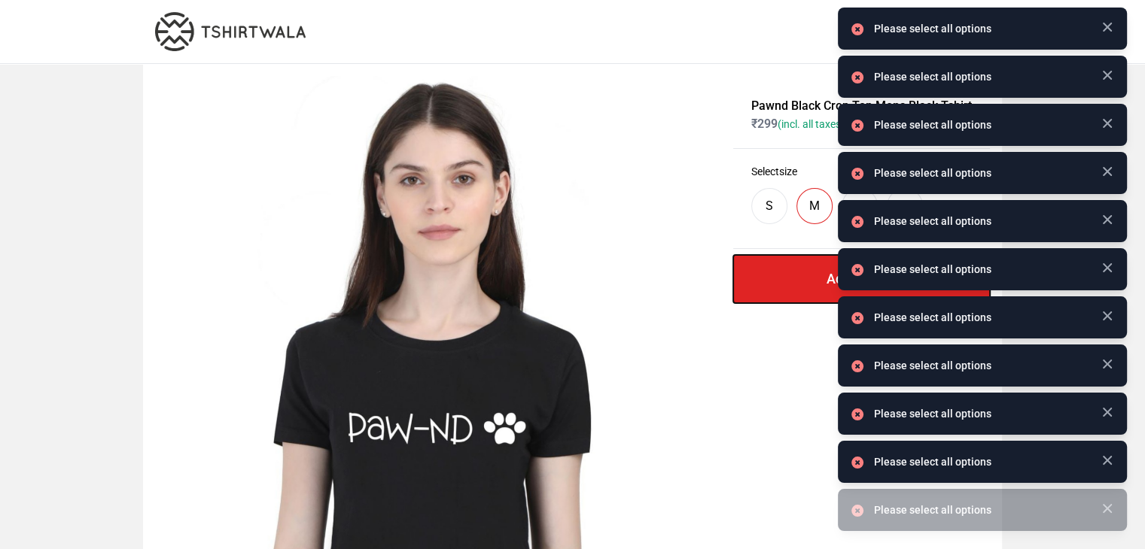
click at [819, 278] on button "Add To Cart" at bounding box center [861, 279] width 257 height 48
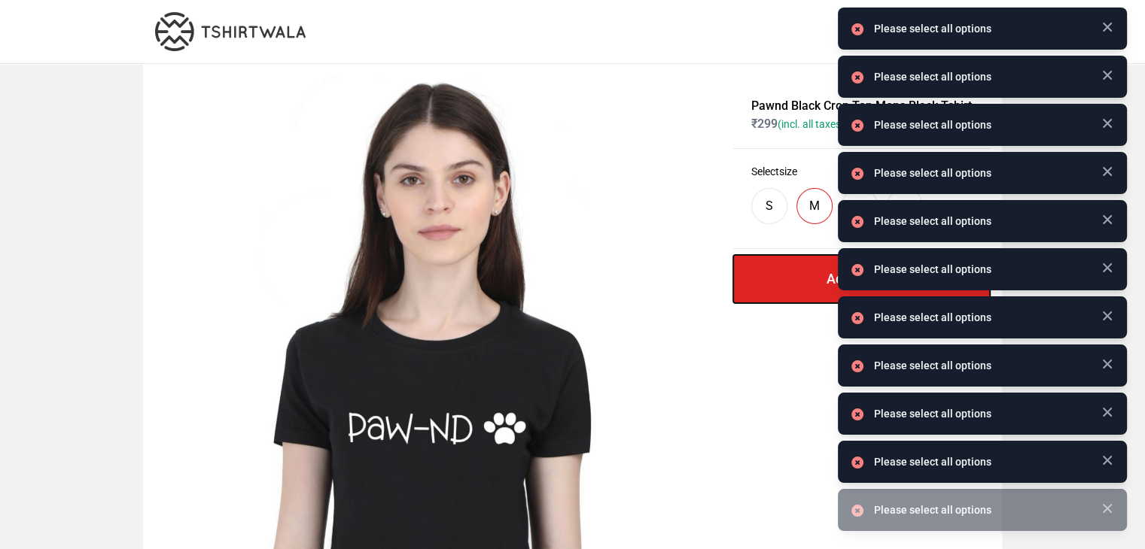
click at [819, 278] on button "Add To Cart" at bounding box center [861, 279] width 257 height 48
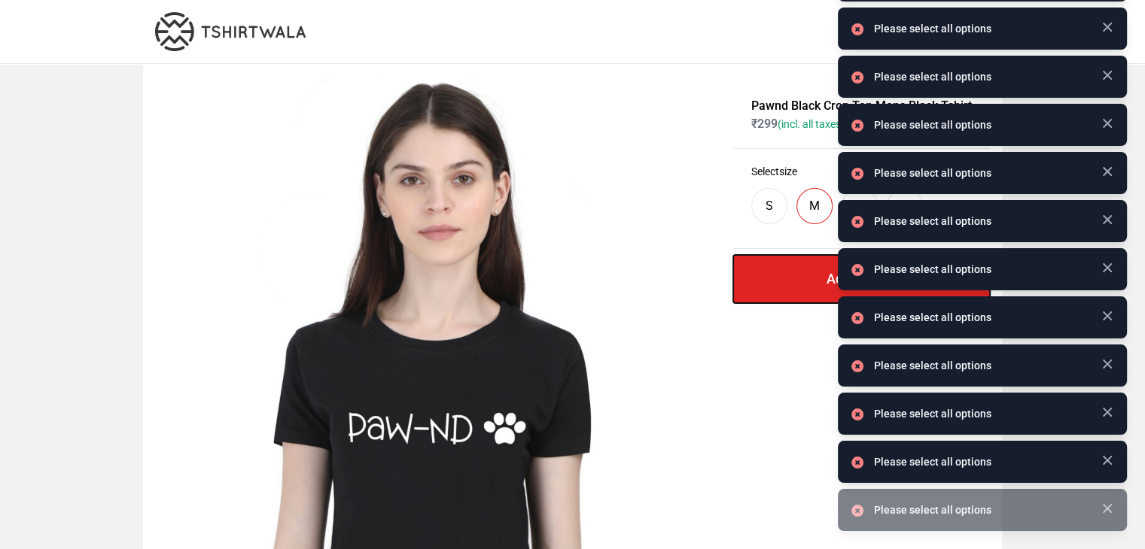
click at [819, 278] on button "Add To Cart" at bounding box center [861, 279] width 257 height 48
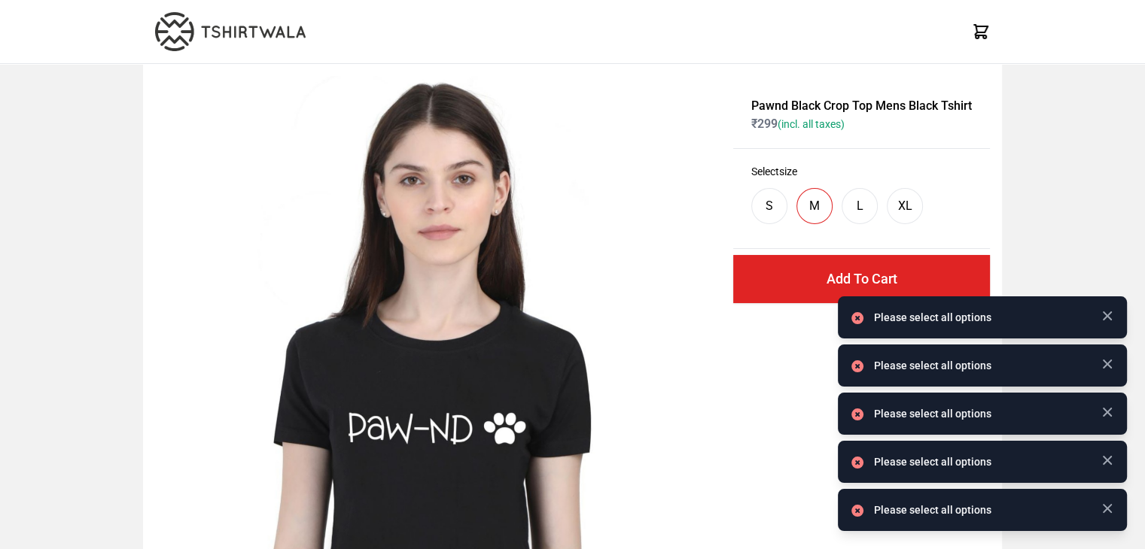
click at [768, 213] on div "S" at bounding box center [769, 206] width 8 height 18
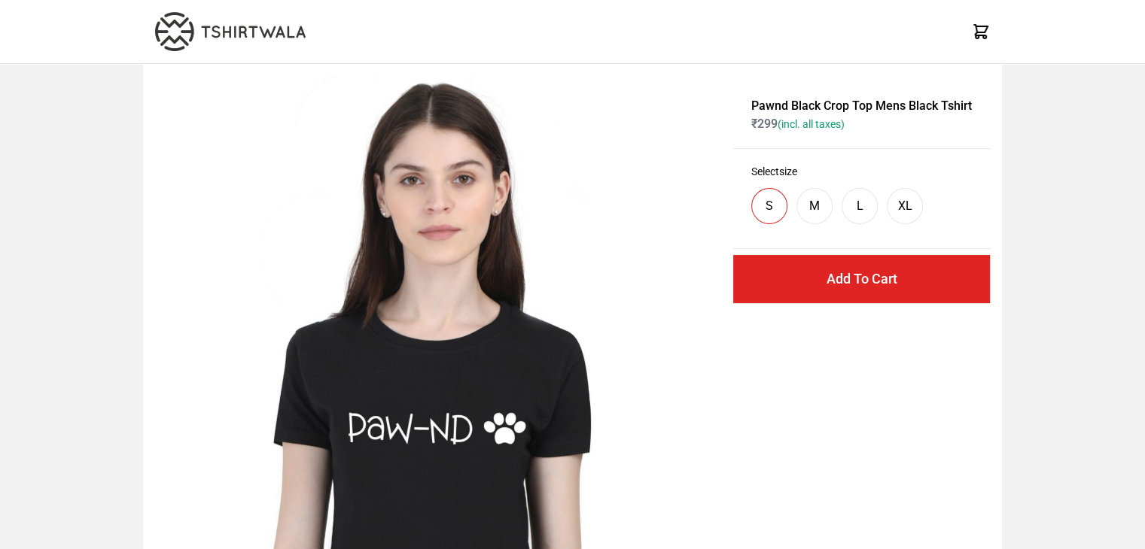
click at [813, 211] on div "M" at bounding box center [814, 206] width 11 height 18
click at [850, 199] on div "L" at bounding box center [859, 206] width 36 height 36
click at [904, 200] on div "XL" at bounding box center [904, 206] width 14 height 18
click at [815, 190] on div "M" at bounding box center [814, 206] width 36 height 36
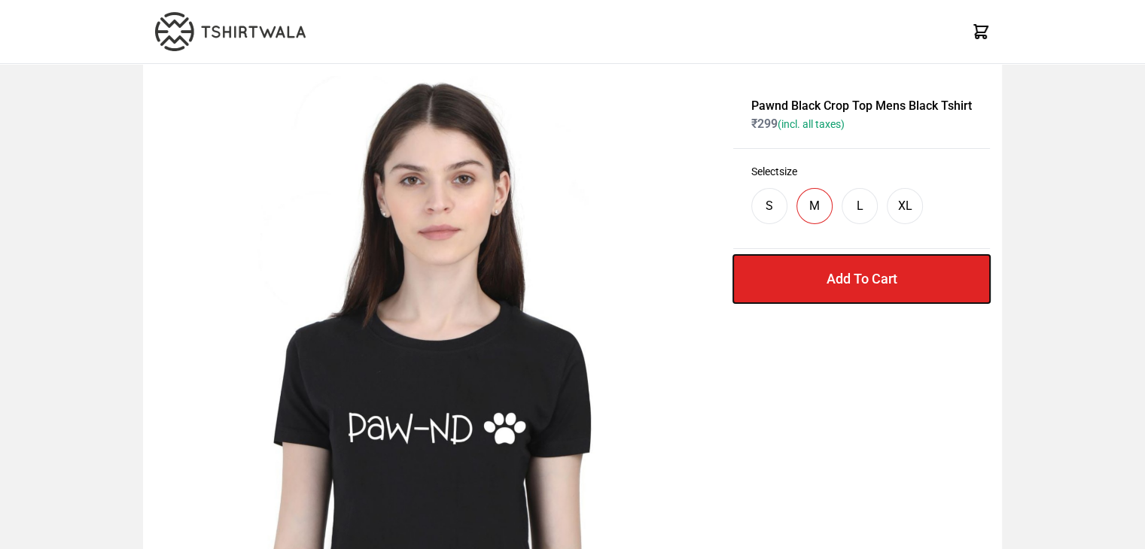
click at [838, 281] on button "Add To Cart" at bounding box center [861, 279] width 257 height 48
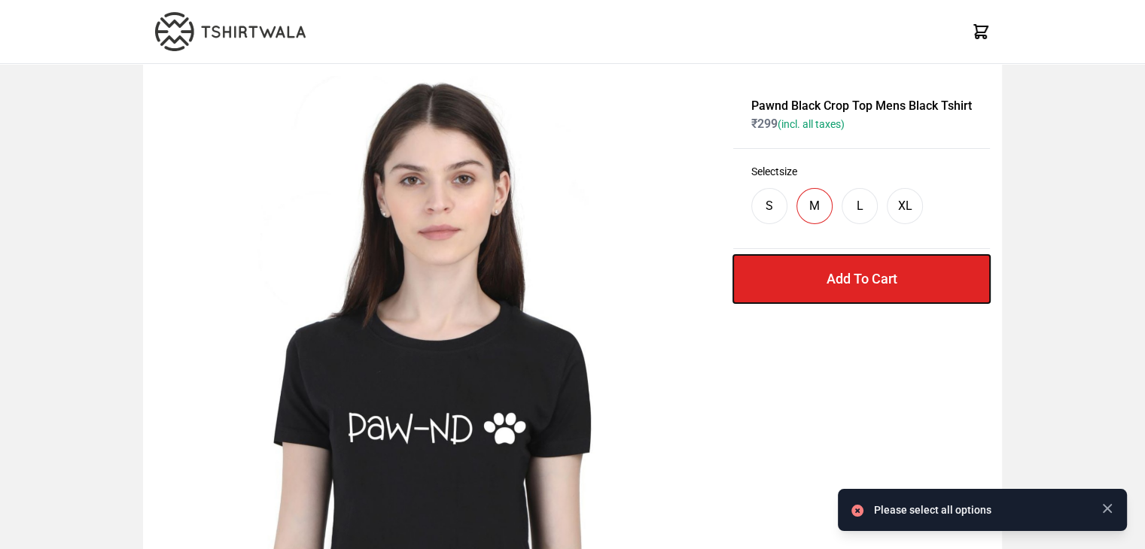
click at [838, 281] on button "Add To Cart" at bounding box center [861, 279] width 257 height 48
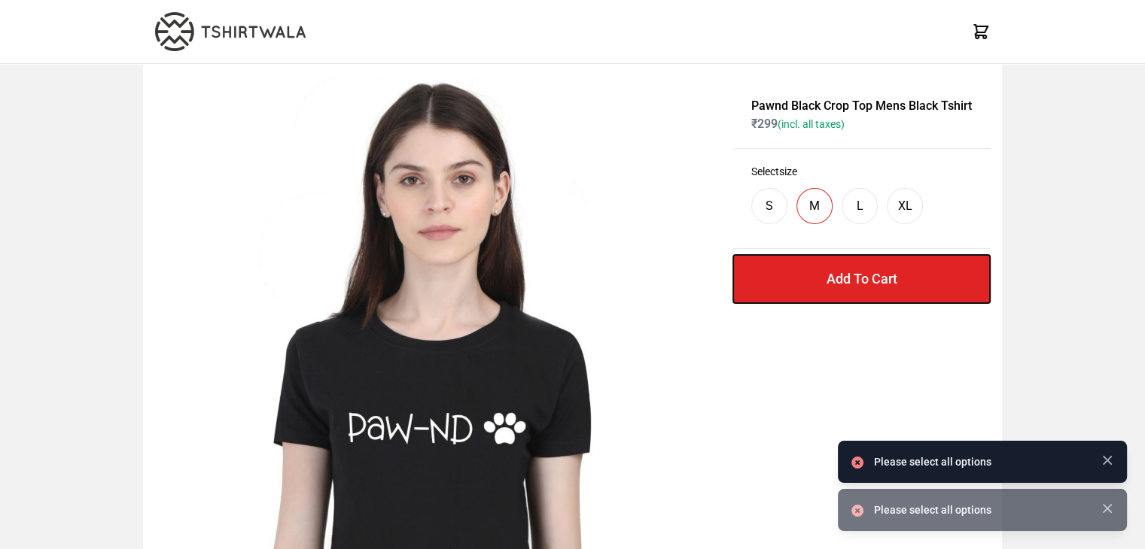
click at [838, 281] on button "Add To Cart" at bounding box center [861, 279] width 257 height 48
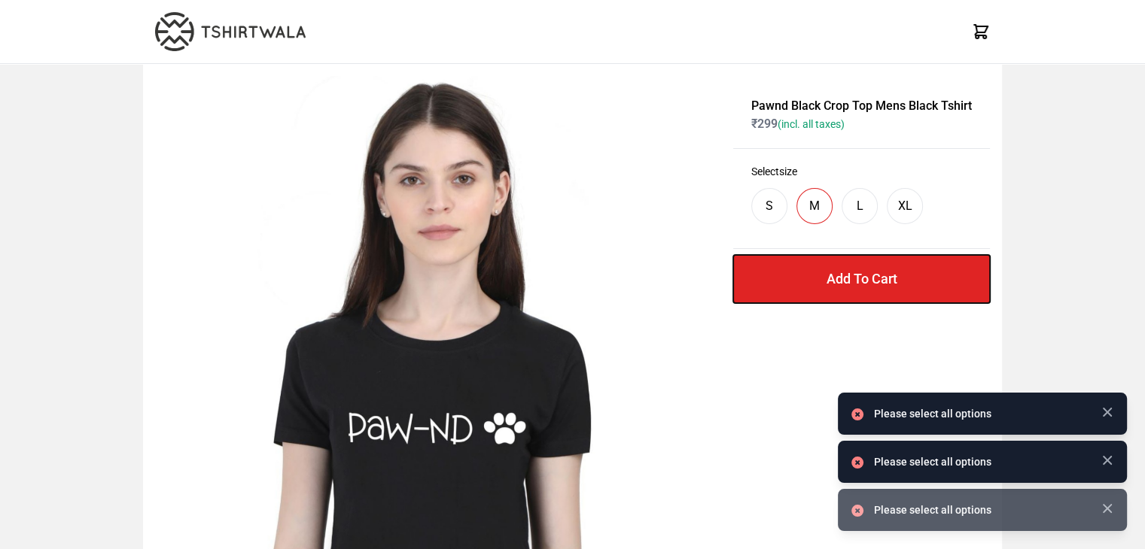
click at [838, 281] on button "Add To Cart" at bounding box center [861, 279] width 257 height 48
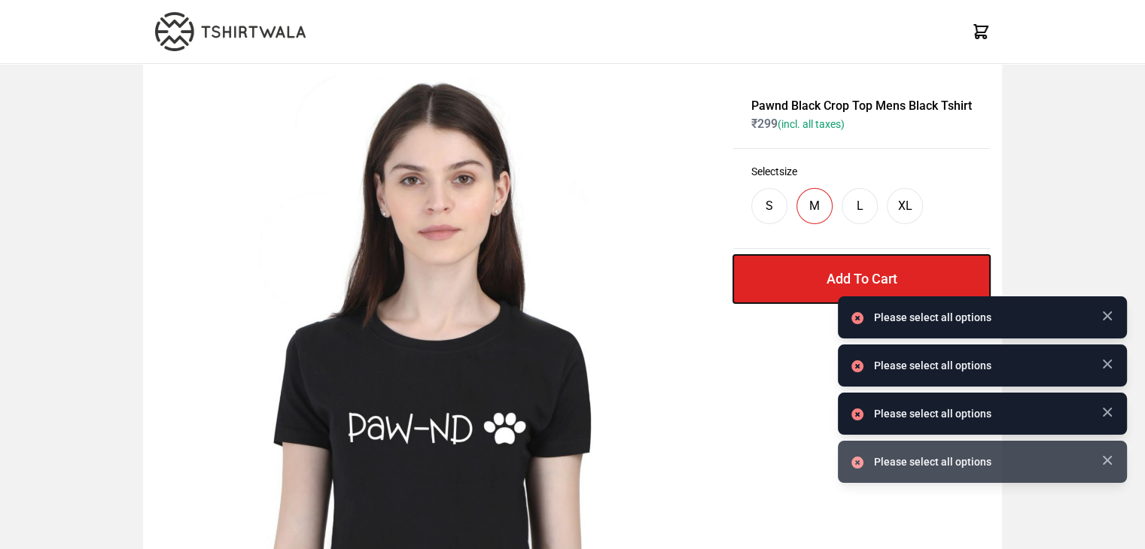
click at [838, 281] on button "Add To Cart" at bounding box center [861, 279] width 257 height 48
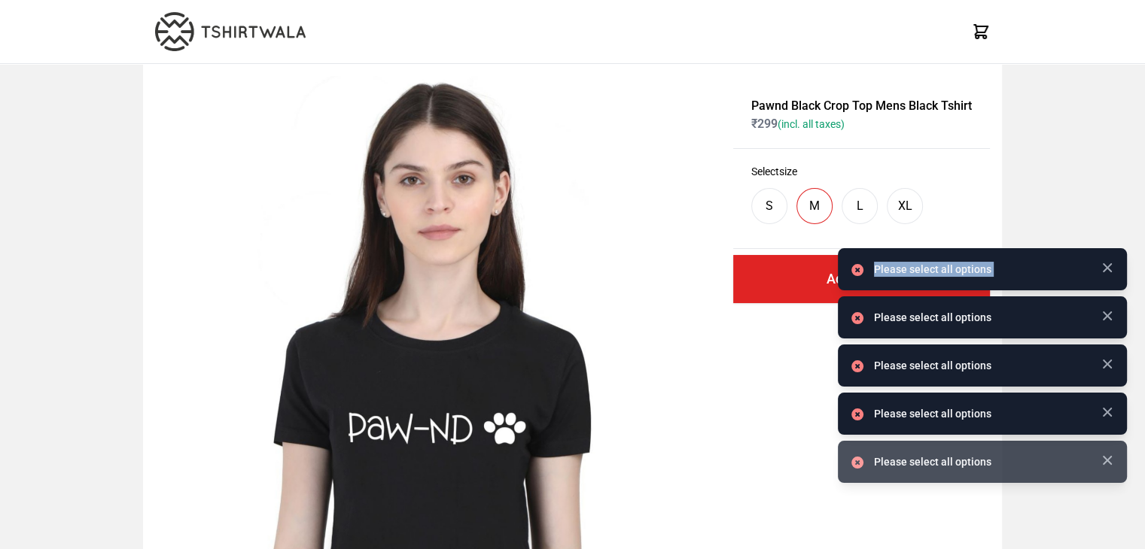
click at [838, 281] on div "Please select all options" at bounding box center [982, 269] width 289 height 42
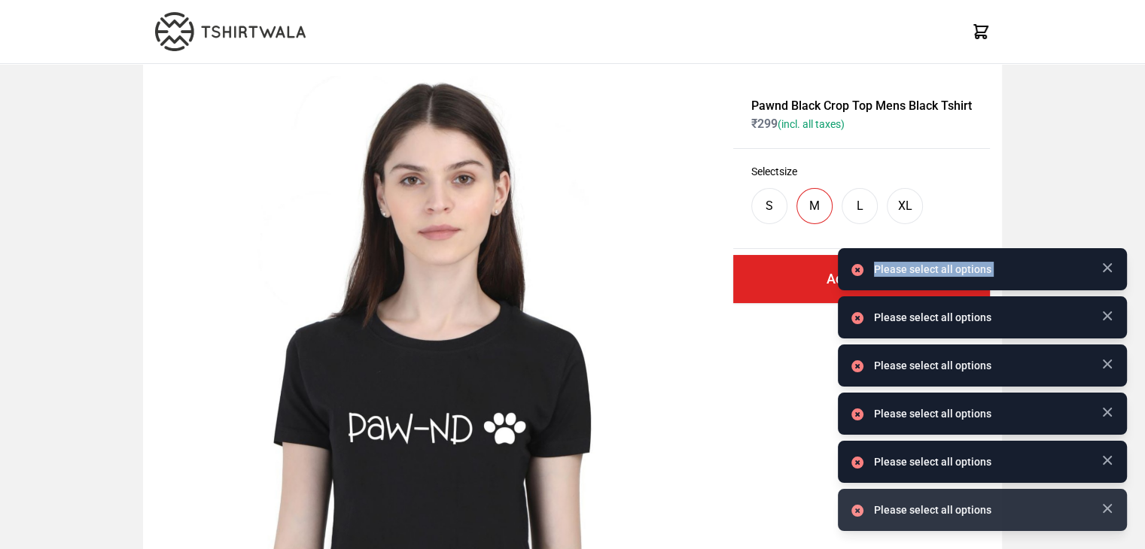
click at [838, 281] on div "Please select all options" at bounding box center [982, 269] width 289 height 42
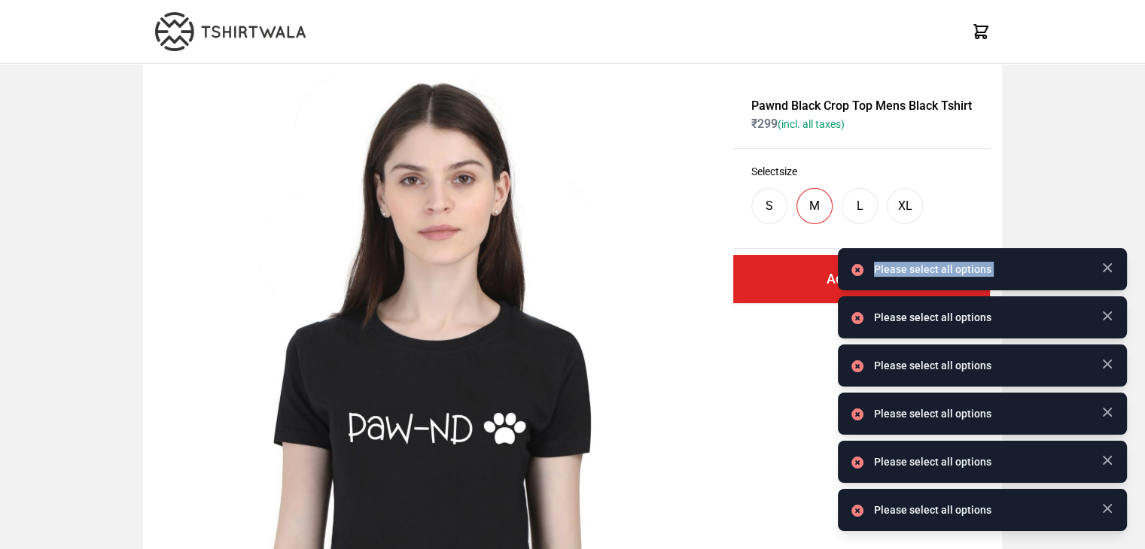
click at [838, 281] on div "Please select all options" at bounding box center [982, 269] width 289 height 42
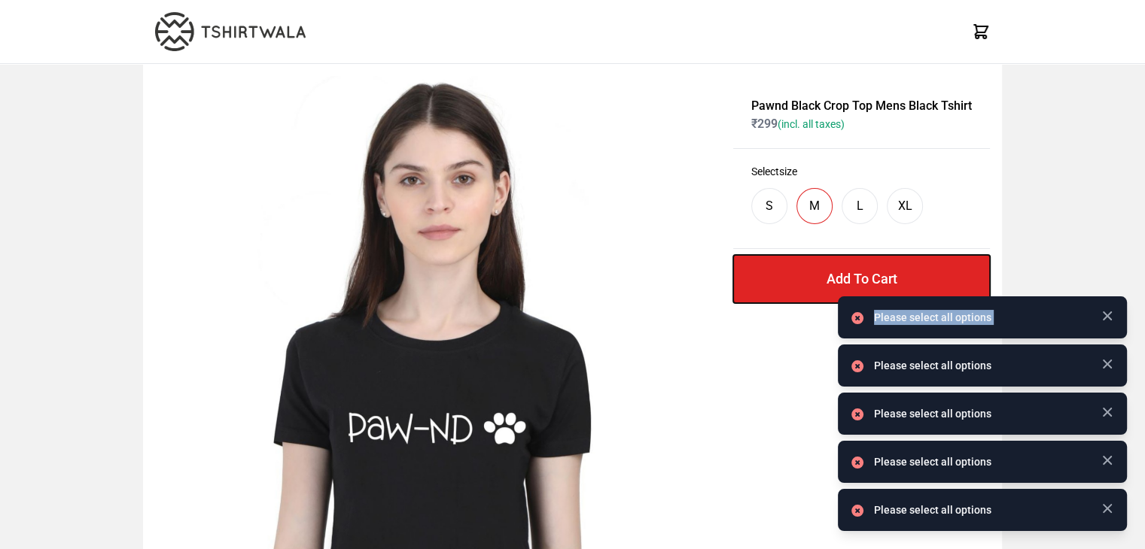
click at [792, 284] on button "Add To Cart" at bounding box center [861, 279] width 257 height 48
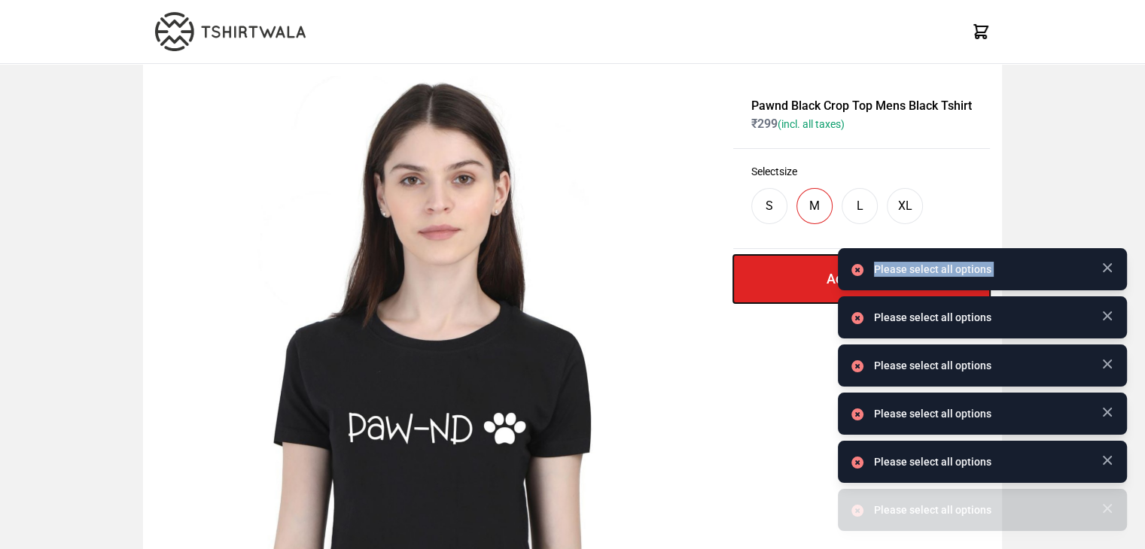
click at [792, 284] on button "Add To Cart" at bounding box center [861, 279] width 257 height 48
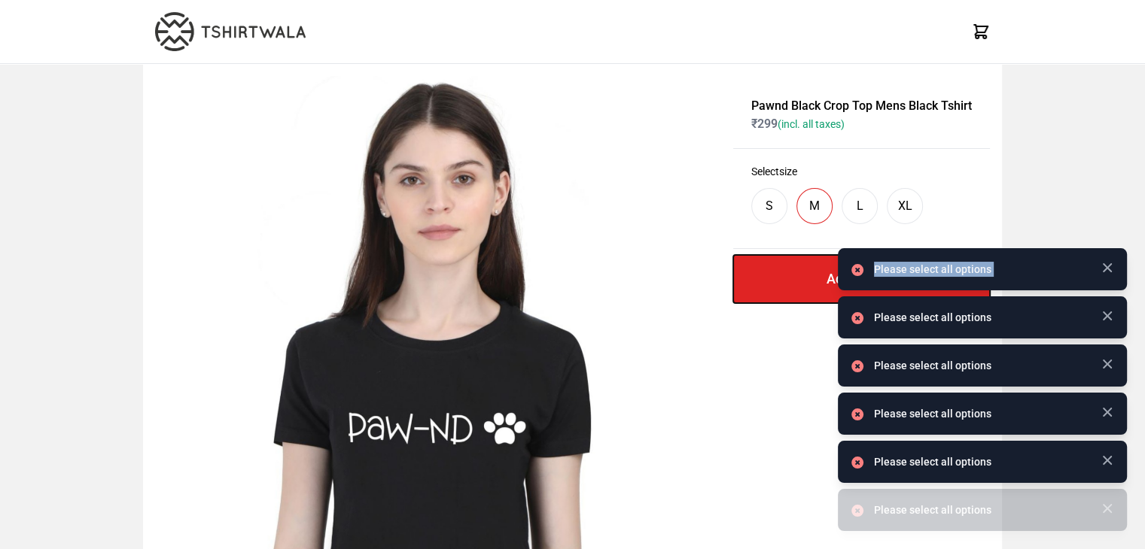
click at [792, 284] on button "Add To Cart" at bounding box center [861, 279] width 257 height 48
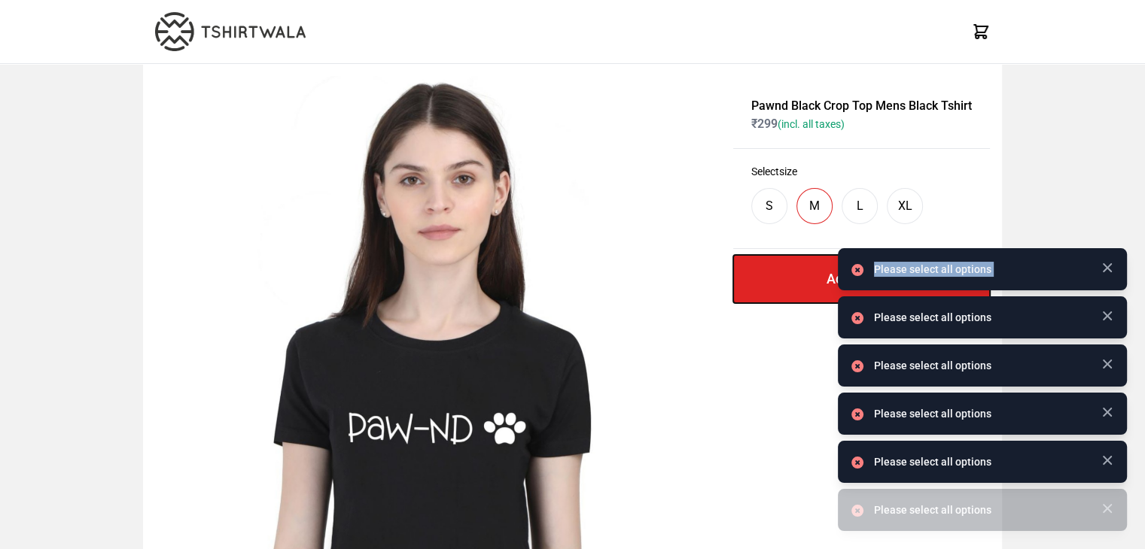
click at [792, 284] on button "Add To Cart" at bounding box center [861, 279] width 257 height 48
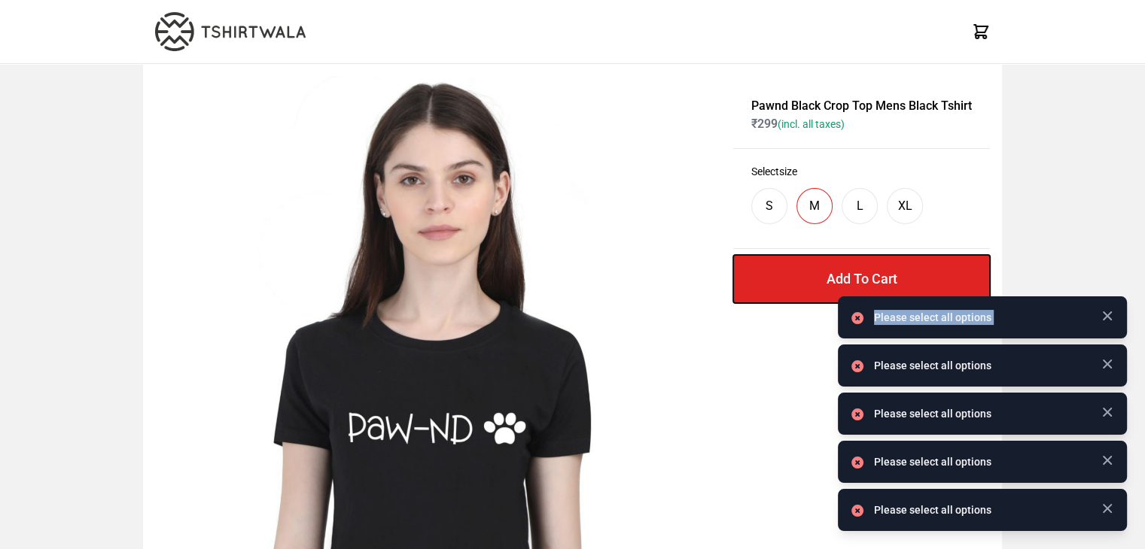
click at [792, 284] on button "Add To Cart" at bounding box center [861, 279] width 257 height 48
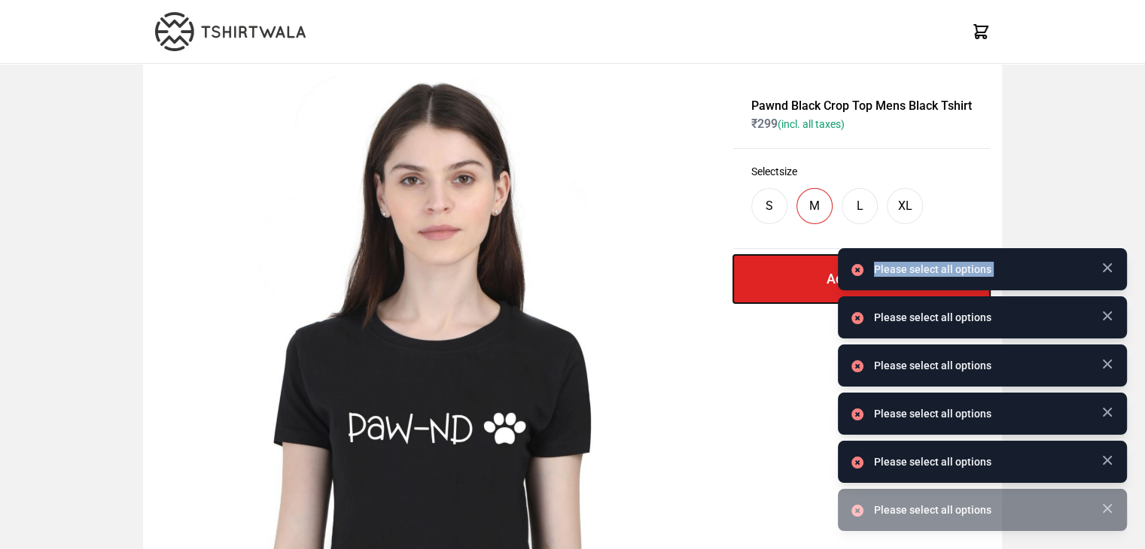
click at [792, 284] on button "Add To Cart" at bounding box center [861, 279] width 257 height 48
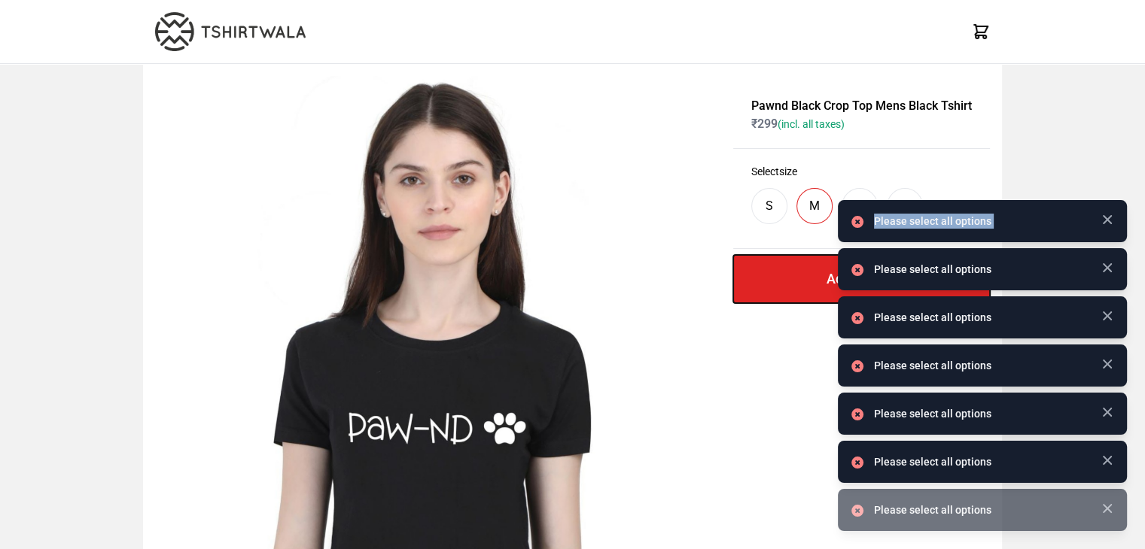
click at [792, 284] on button "Add To Cart" at bounding box center [861, 279] width 257 height 48
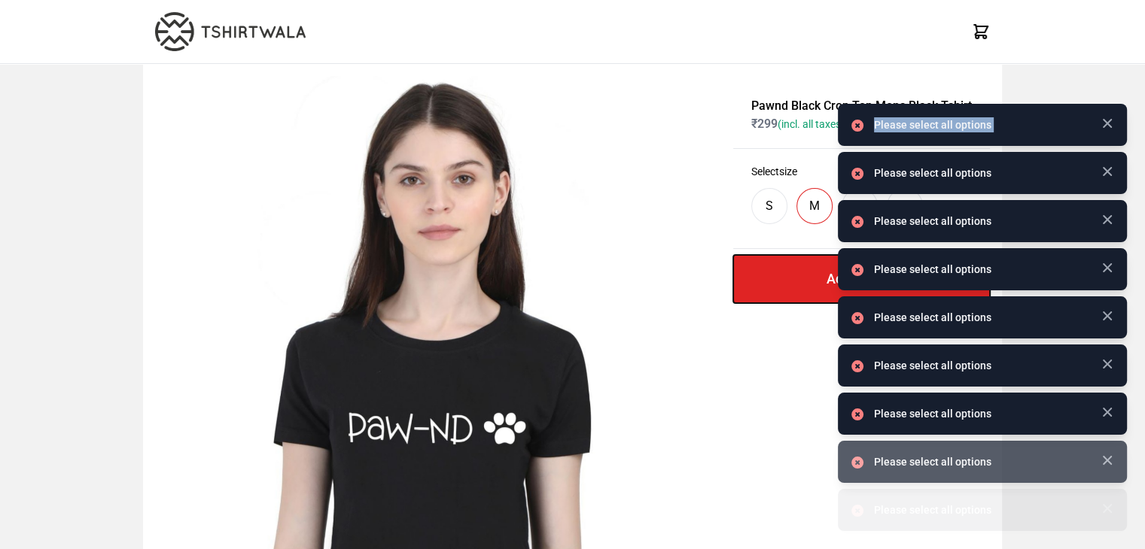
click at [792, 284] on button "Add To Cart" at bounding box center [861, 279] width 257 height 48
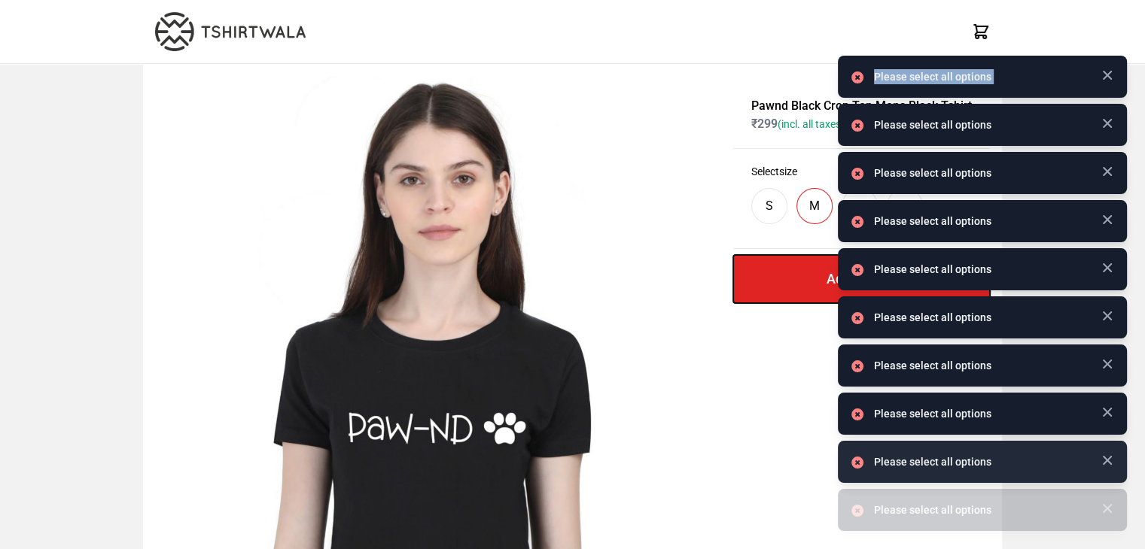
click at [792, 284] on button "Add To Cart" at bounding box center [861, 279] width 257 height 48
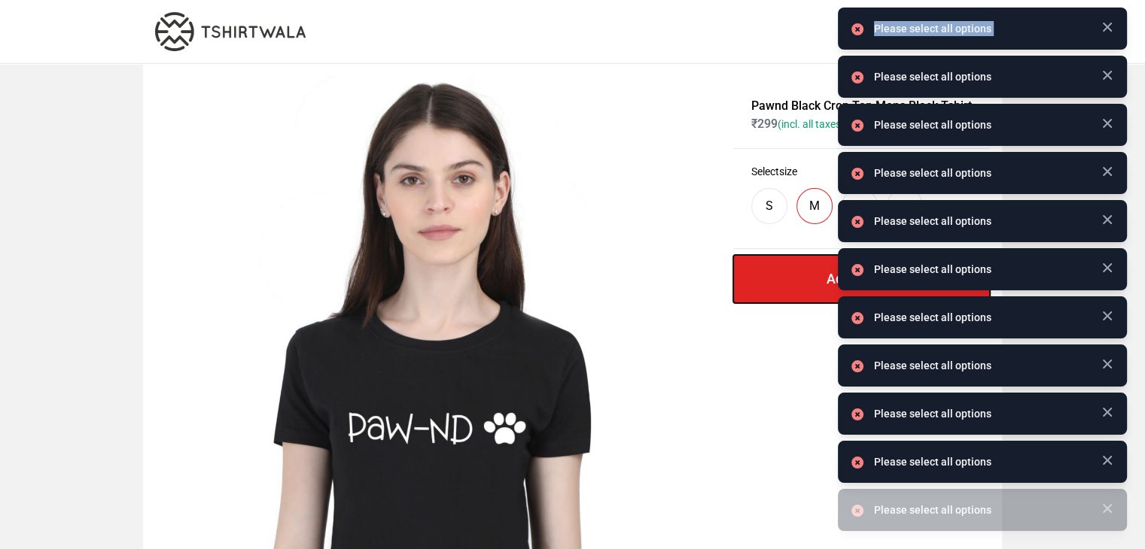
click at [792, 284] on button "Add To Cart" at bounding box center [861, 279] width 257 height 48
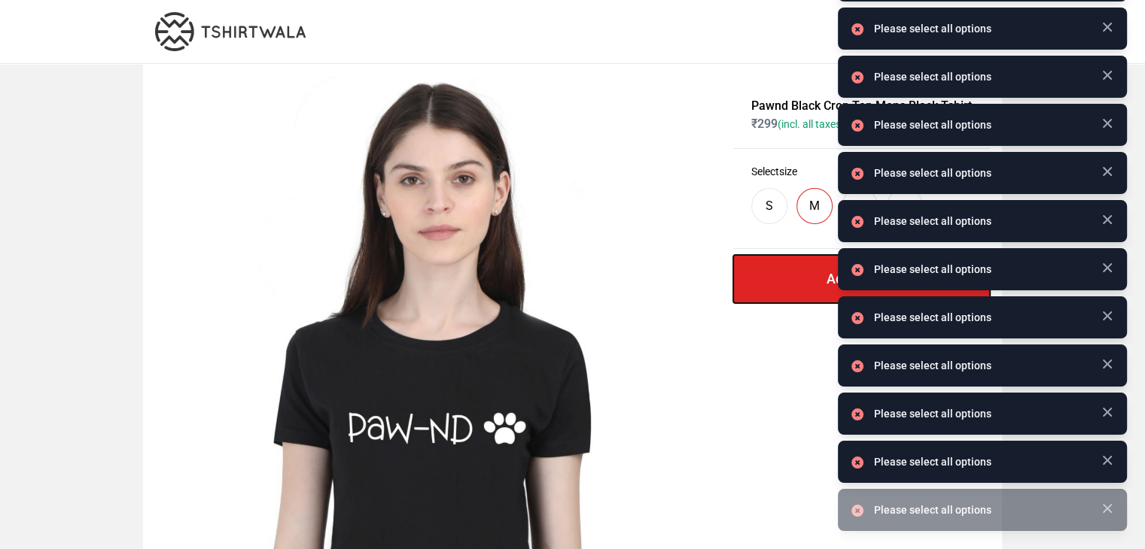
click at [792, 284] on button "Add To Cart" at bounding box center [861, 279] width 257 height 48
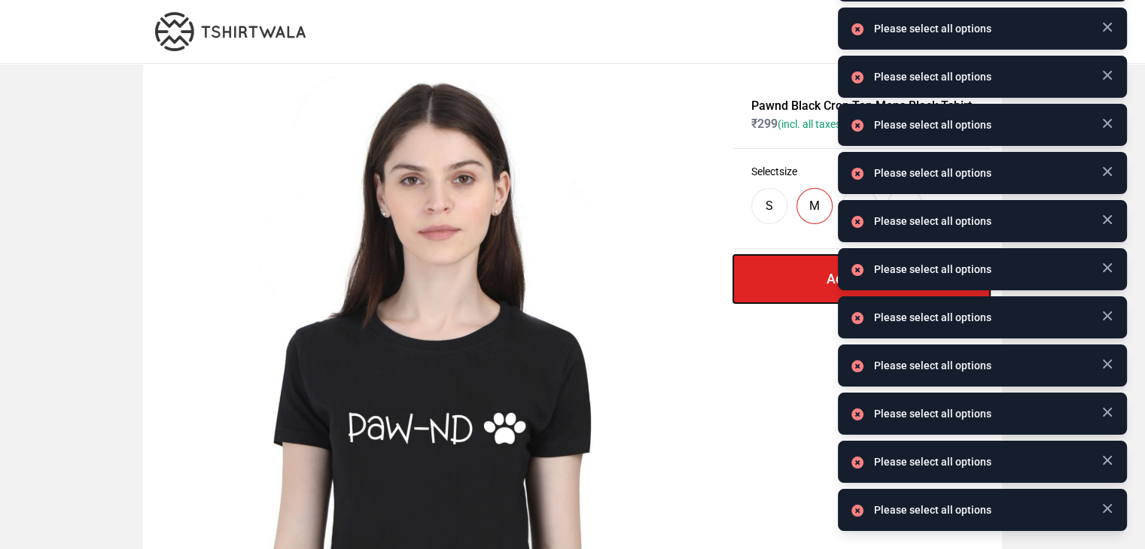
click at [792, 284] on button "Add To Cart" at bounding box center [861, 279] width 257 height 48
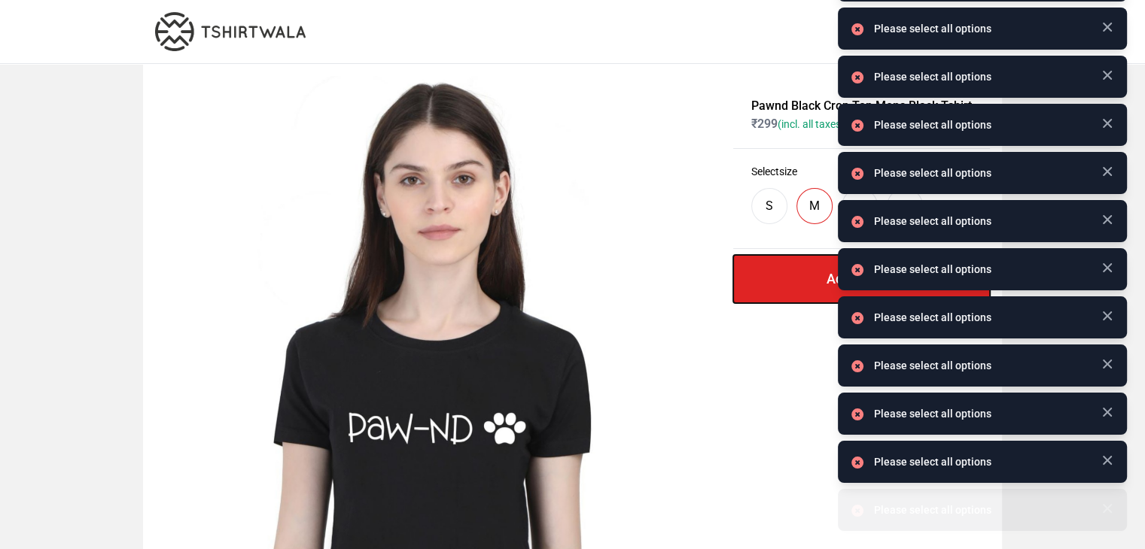
click at [792, 284] on button "Add To Cart" at bounding box center [861, 279] width 257 height 48
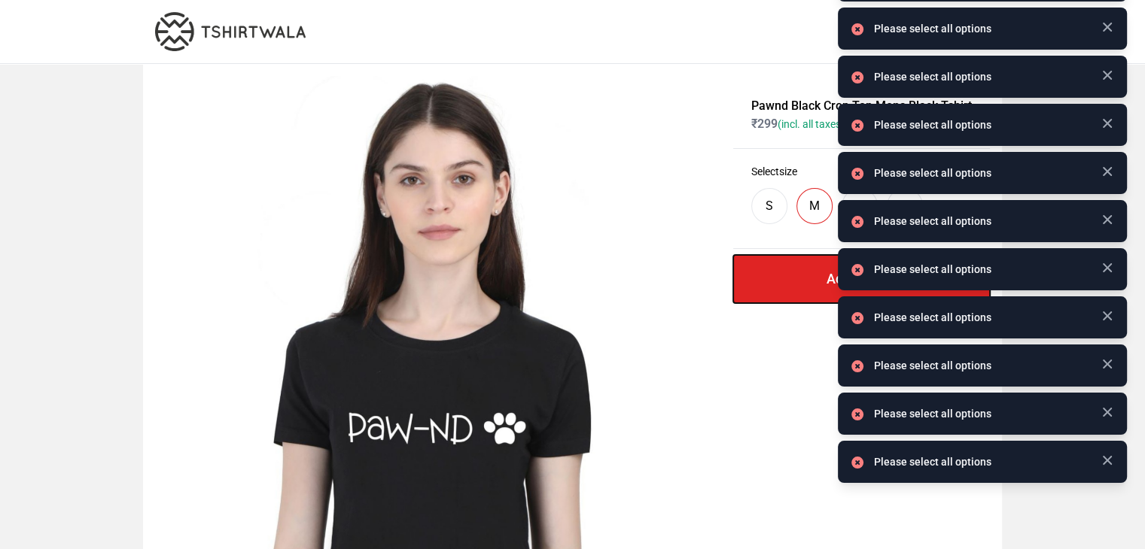
click at [792, 284] on button "Add To Cart" at bounding box center [861, 279] width 257 height 48
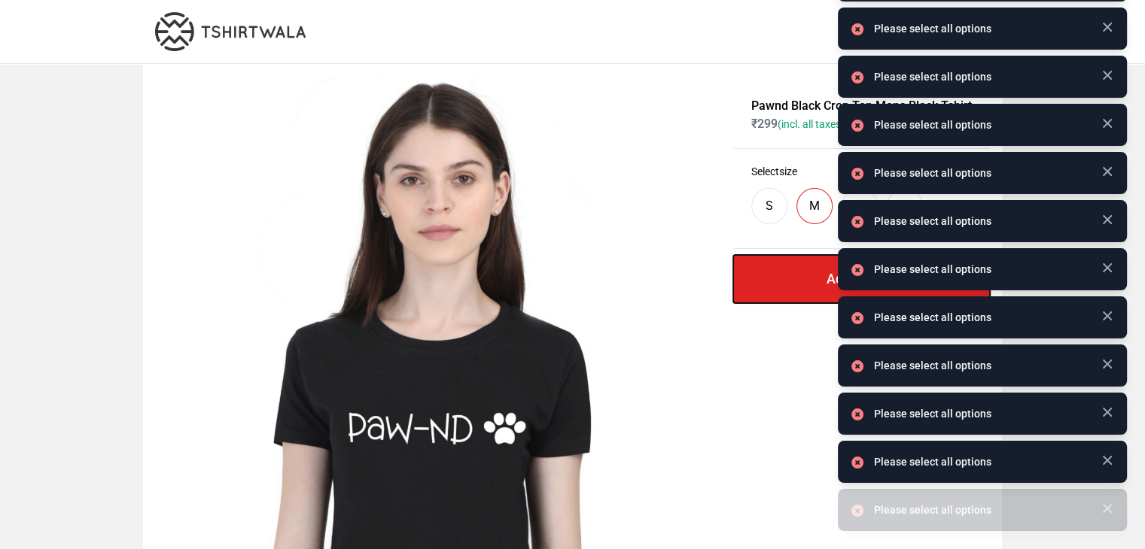
click at [792, 284] on button "Add To Cart" at bounding box center [861, 279] width 257 height 48
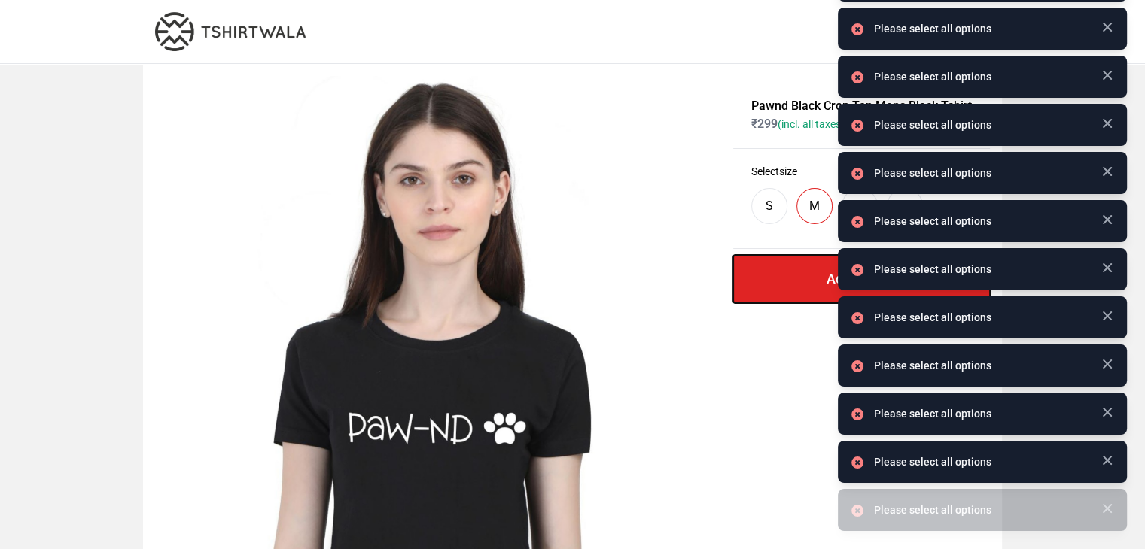
click at [792, 284] on button "Add To Cart" at bounding box center [861, 279] width 257 height 48
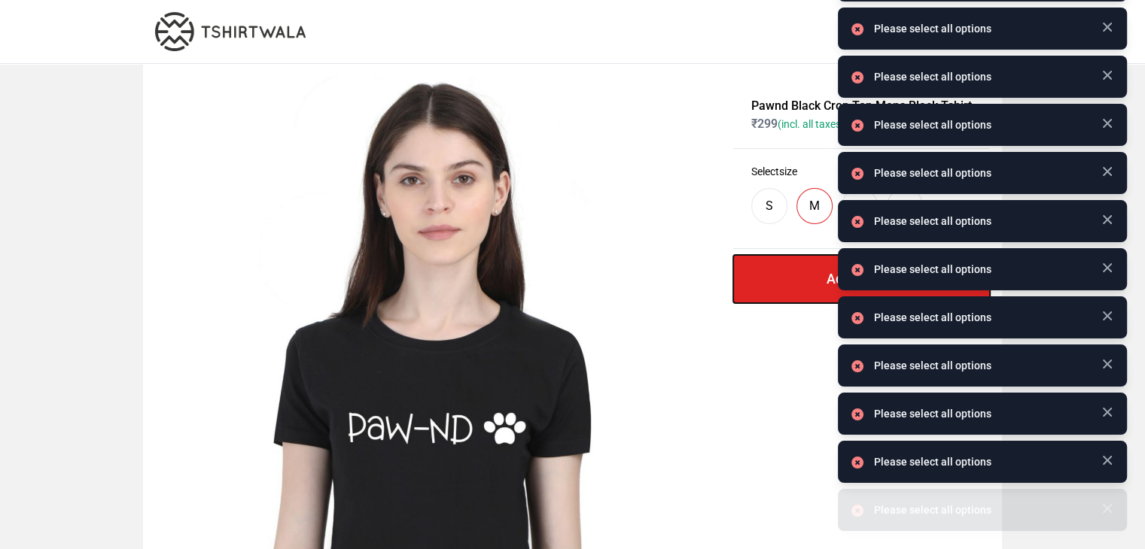
click at [792, 284] on button "Add To Cart" at bounding box center [861, 279] width 257 height 48
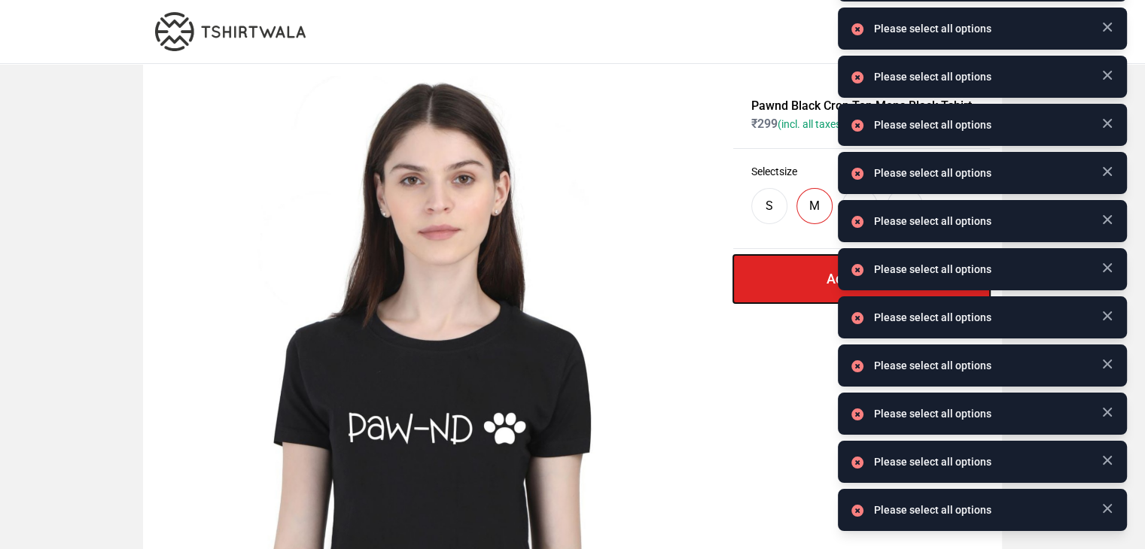
click at [792, 284] on button "Add To Cart" at bounding box center [861, 279] width 257 height 48
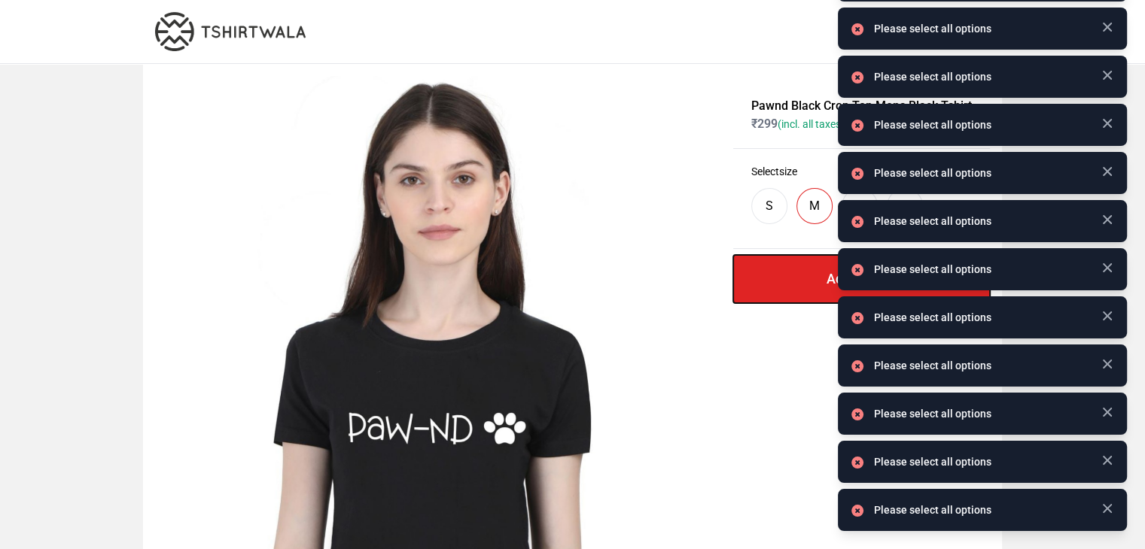
click at [792, 284] on button "Add To Cart" at bounding box center [861, 279] width 257 height 48
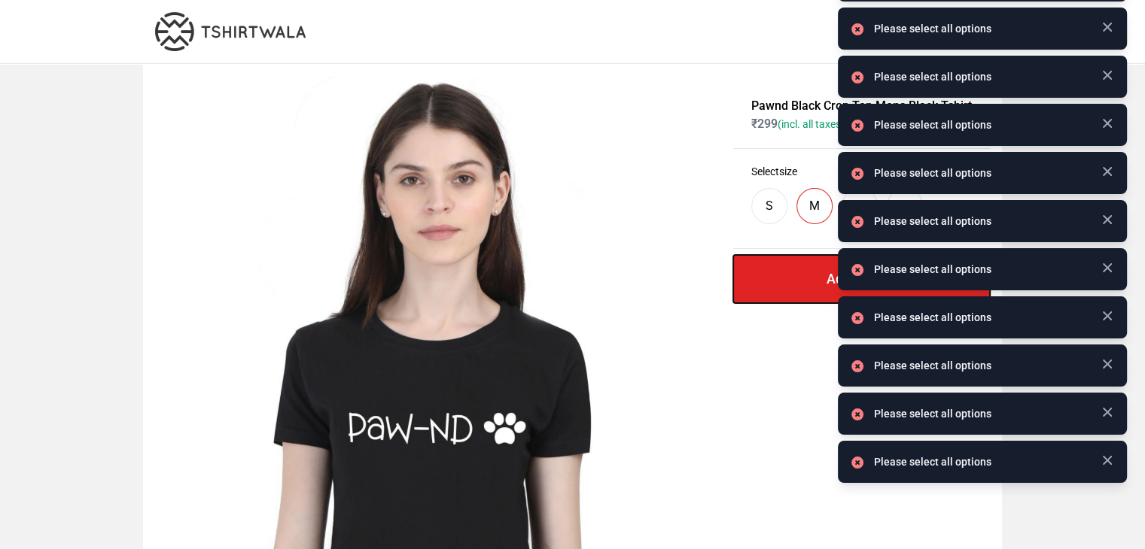
click at [792, 284] on button "Add To Cart" at bounding box center [861, 279] width 257 height 48
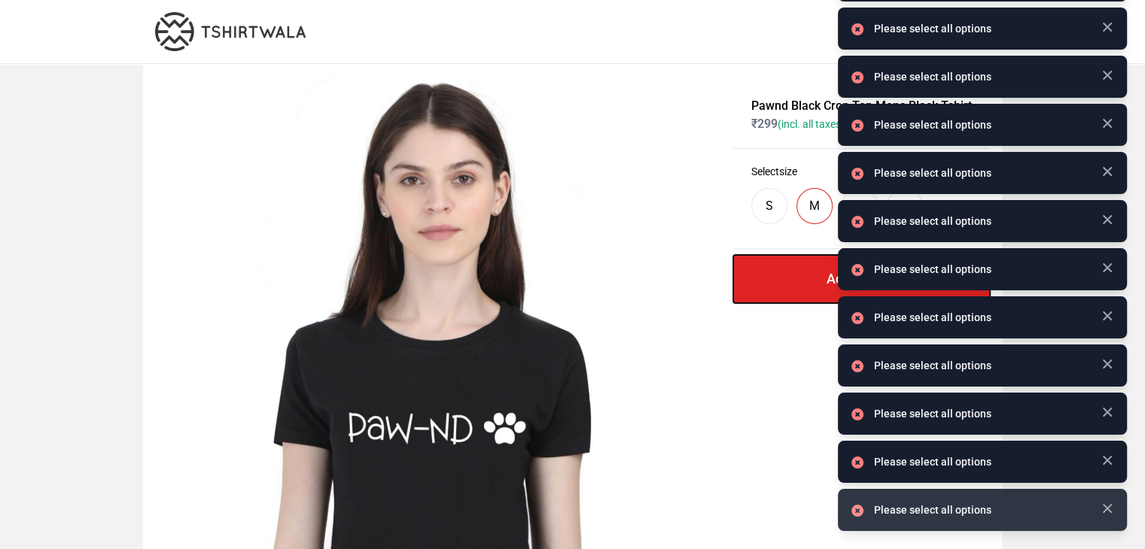
click at [792, 284] on button "Add To Cart" at bounding box center [861, 279] width 257 height 48
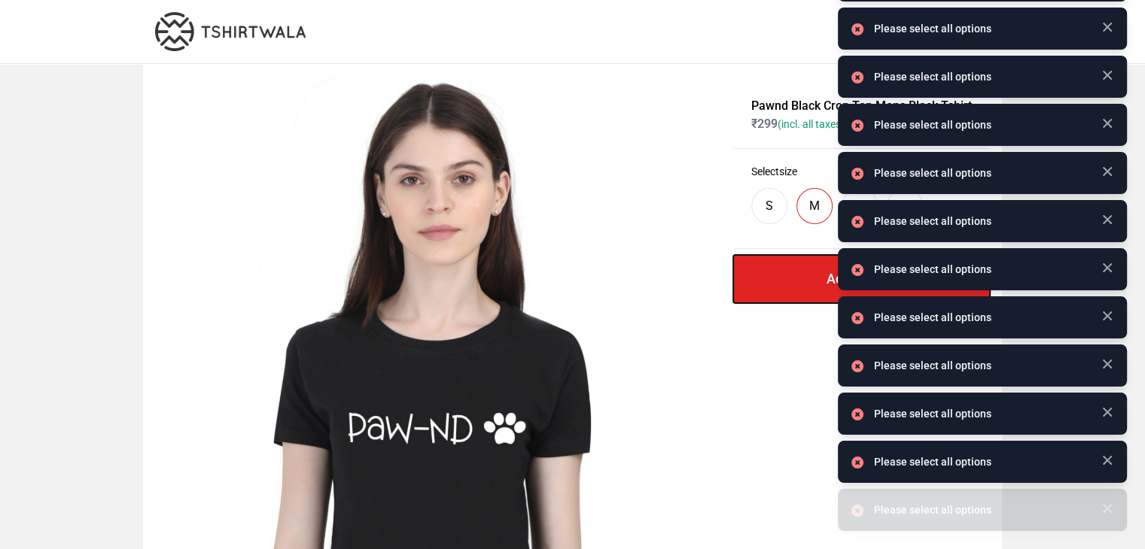
click at [792, 284] on button "Add To Cart" at bounding box center [861, 279] width 257 height 48
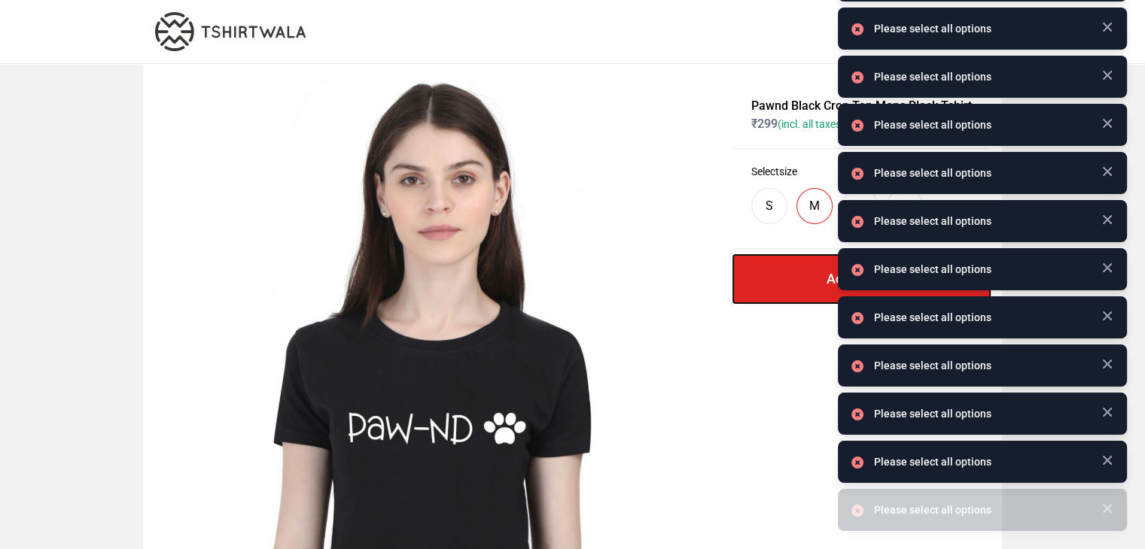
click at [792, 284] on button "Add To Cart" at bounding box center [861, 279] width 257 height 48
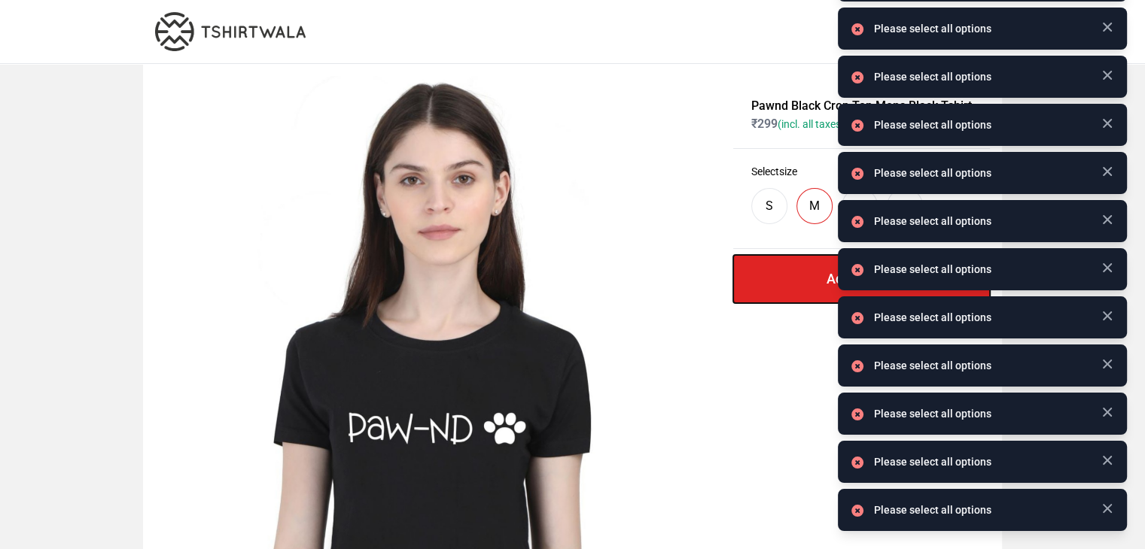
click at [792, 284] on button "Add To Cart" at bounding box center [861, 279] width 257 height 48
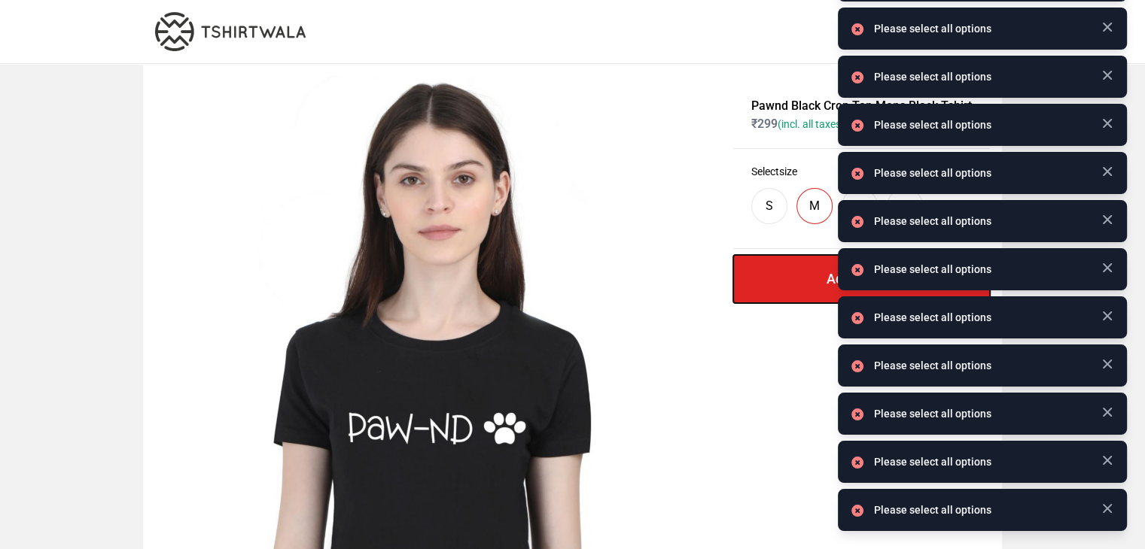
click at [792, 284] on button "Add To Cart" at bounding box center [861, 279] width 257 height 48
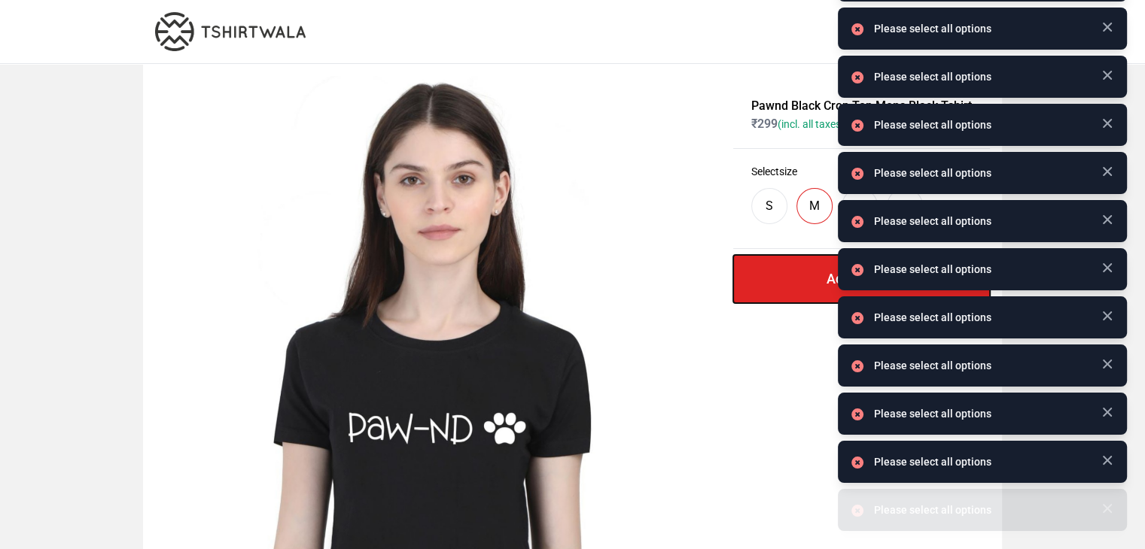
click at [792, 284] on button "Add To Cart" at bounding box center [861, 279] width 257 height 48
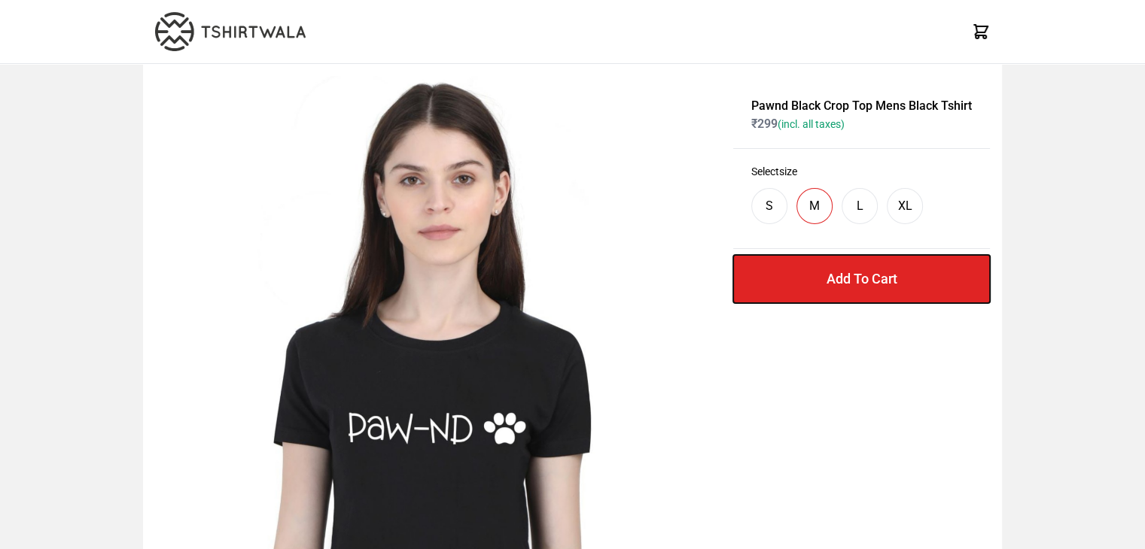
click at [792, 284] on button "Add To Cart" at bounding box center [861, 279] width 257 height 48
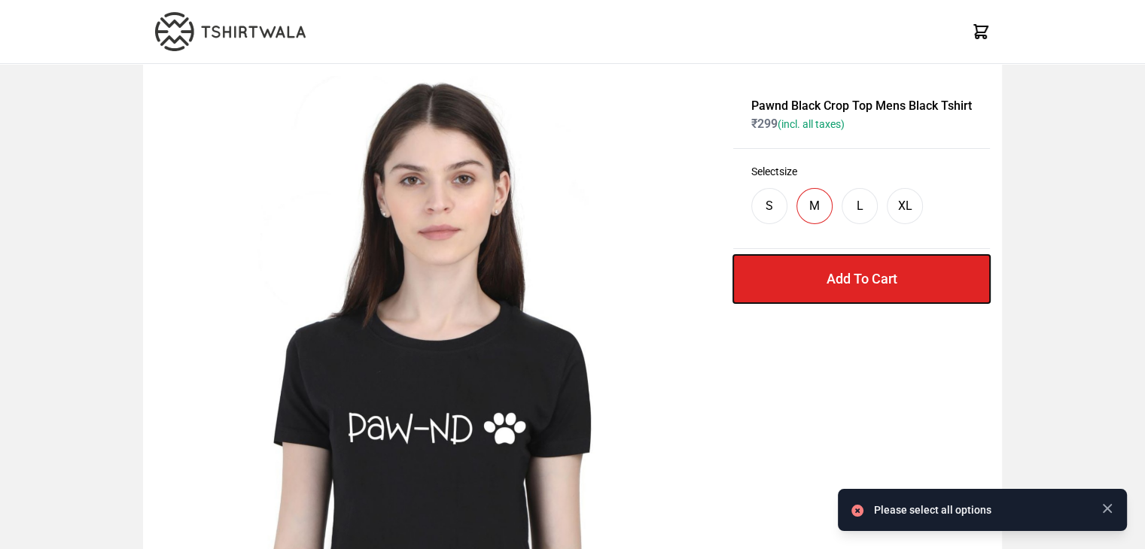
click at [792, 284] on button "Add To Cart" at bounding box center [861, 279] width 257 height 48
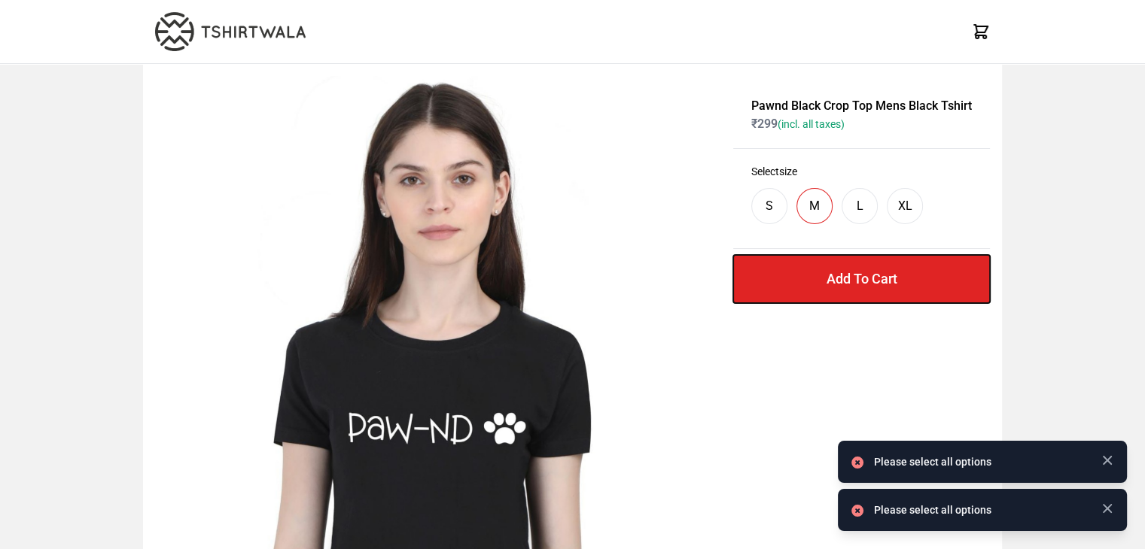
click at [792, 284] on button "Add To Cart" at bounding box center [861, 279] width 257 height 48
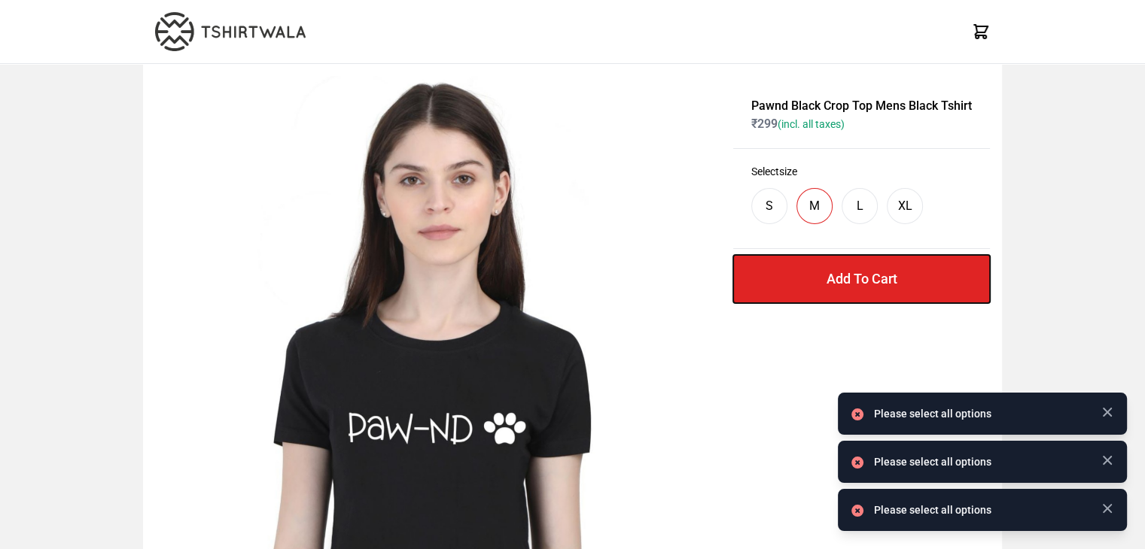
click at [792, 284] on button "Add To Cart" at bounding box center [861, 279] width 257 height 48
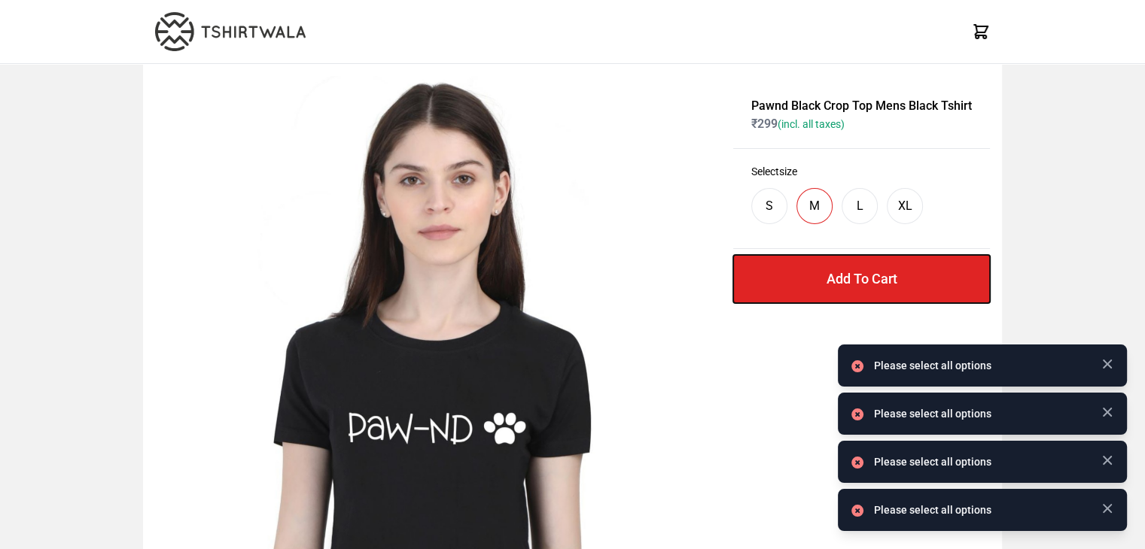
click at [792, 284] on button "Add To Cart" at bounding box center [861, 279] width 257 height 48
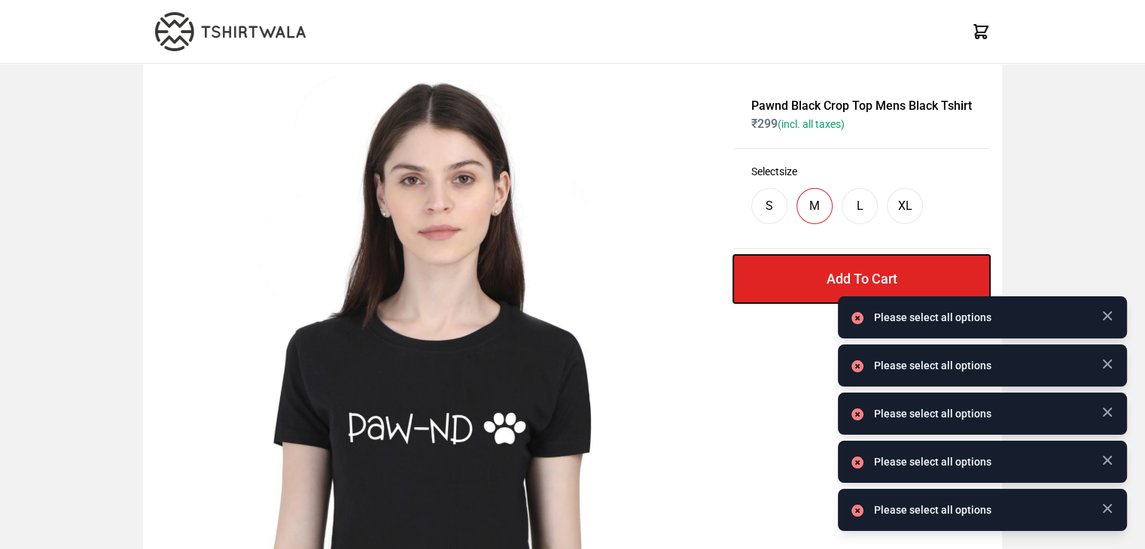
click at [792, 284] on button "Add To Cart" at bounding box center [861, 279] width 257 height 48
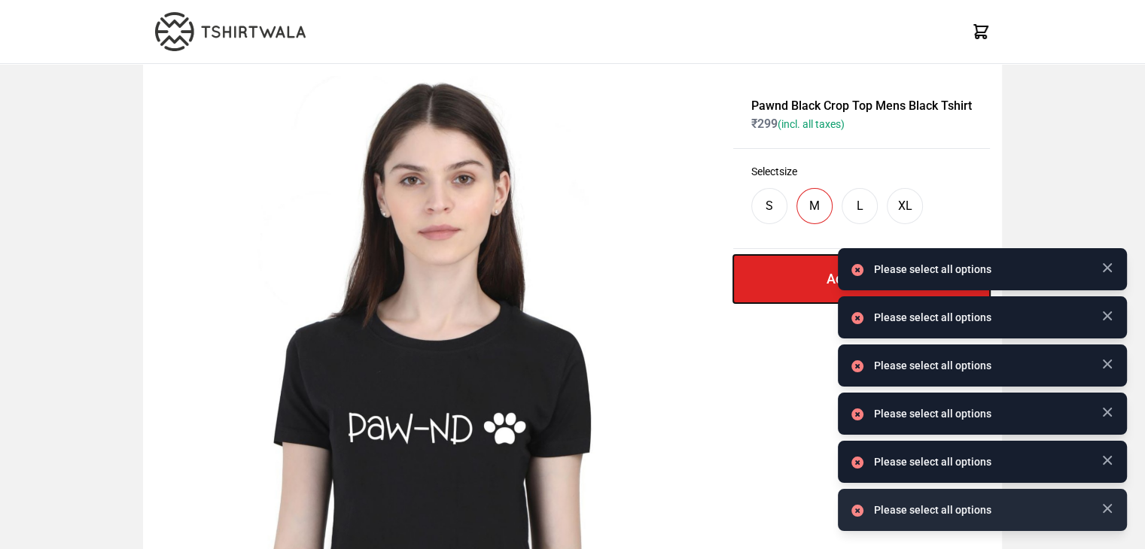
click at [792, 284] on button "Add To Cart" at bounding box center [861, 279] width 257 height 48
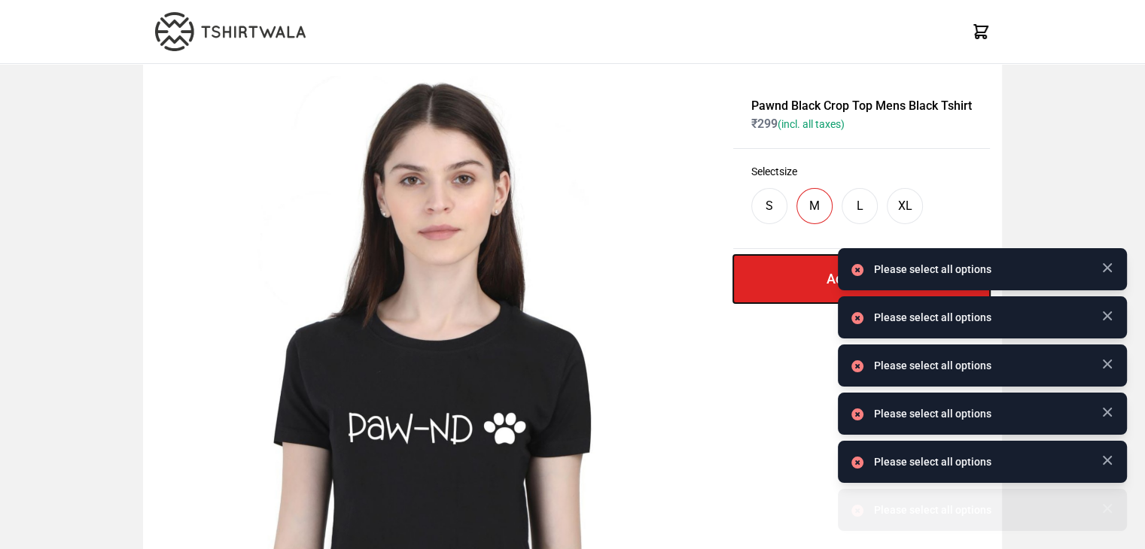
click at [792, 284] on button "Add To Cart" at bounding box center [861, 279] width 257 height 48
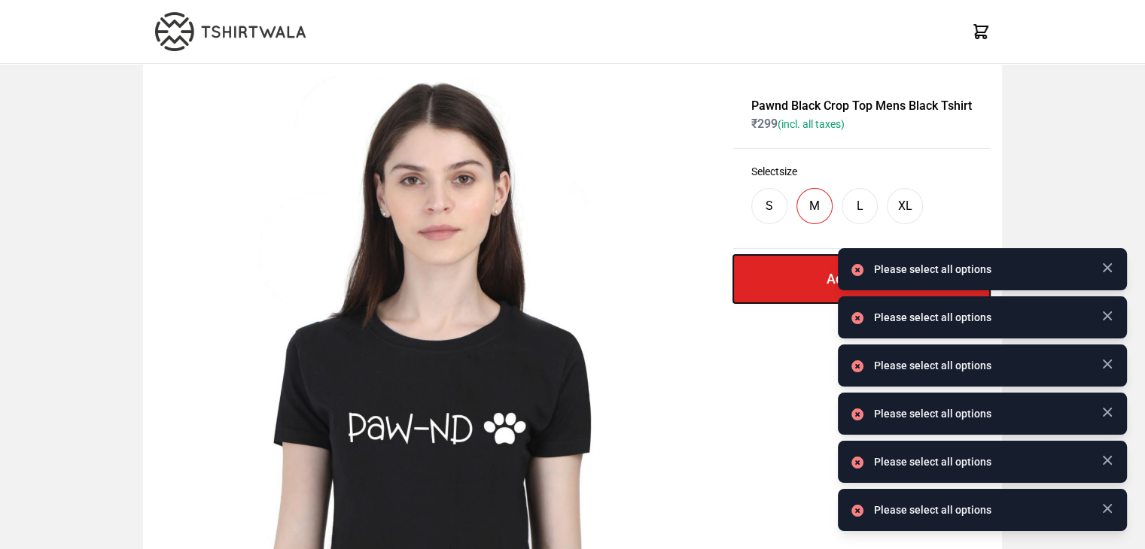
click at [792, 284] on button "Add To Cart" at bounding box center [861, 279] width 257 height 48
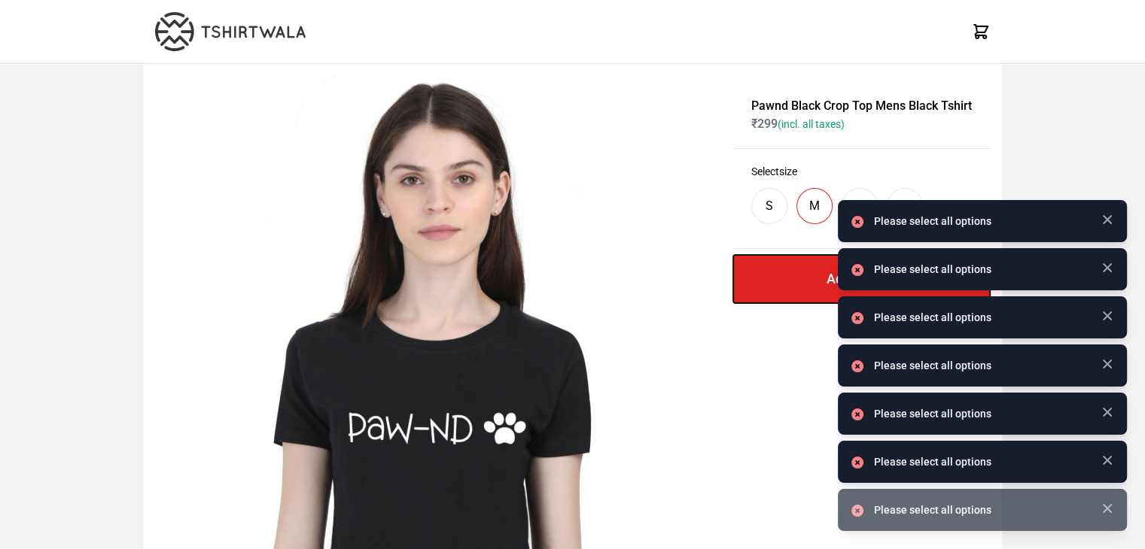
click at [792, 284] on button "Add To Cart" at bounding box center [861, 279] width 257 height 48
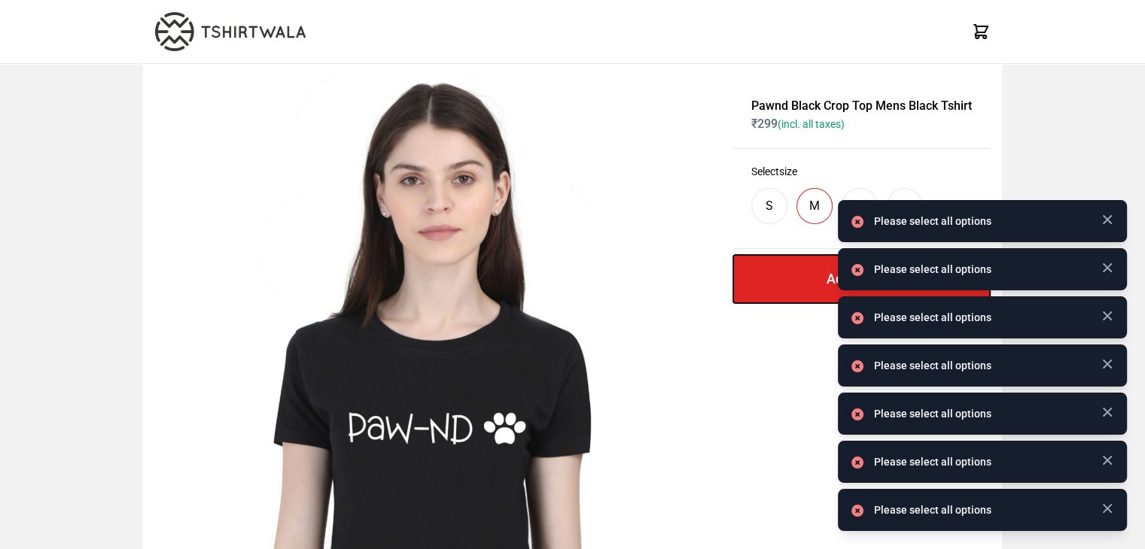
click at [792, 284] on button "Add To Cart" at bounding box center [861, 279] width 257 height 48
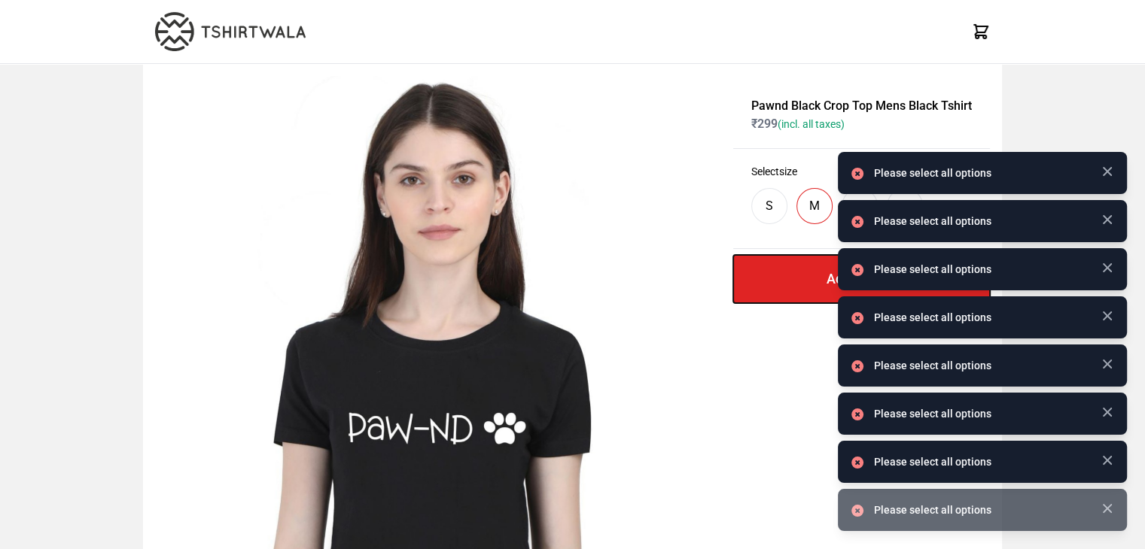
click at [792, 284] on button "Add To Cart" at bounding box center [861, 279] width 257 height 48
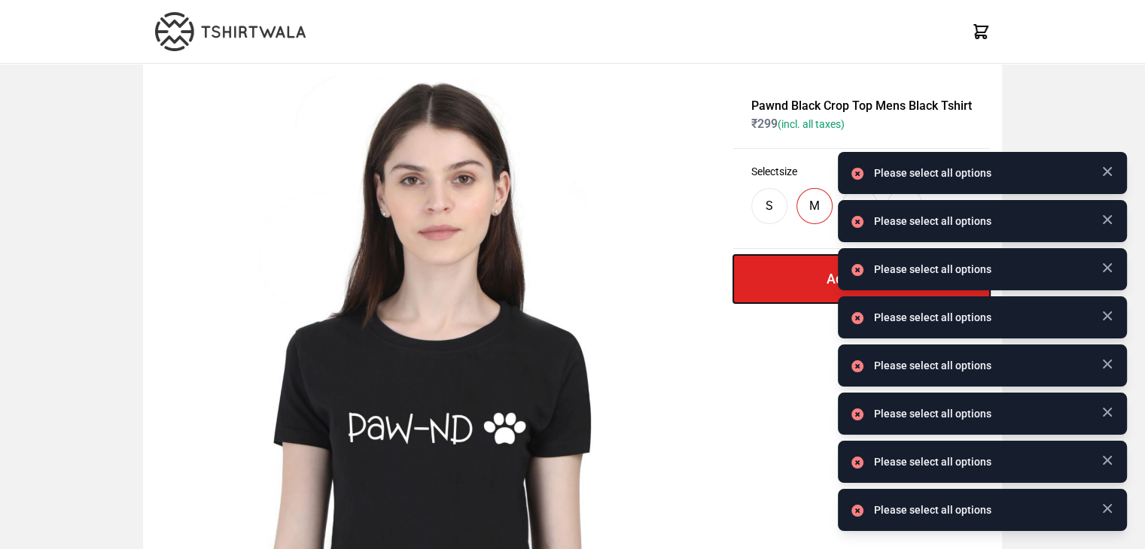
click at [792, 284] on button "Add To Cart" at bounding box center [861, 279] width 257 height 48
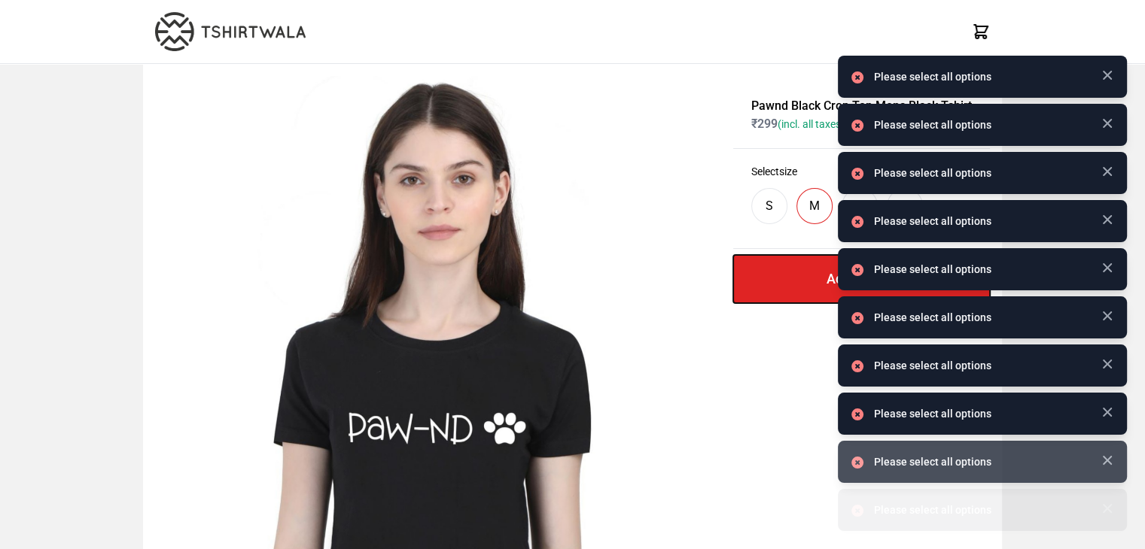
click at [792, 284] on button "Add To Cart" at bounding box center [861, 279] width 257 height 48
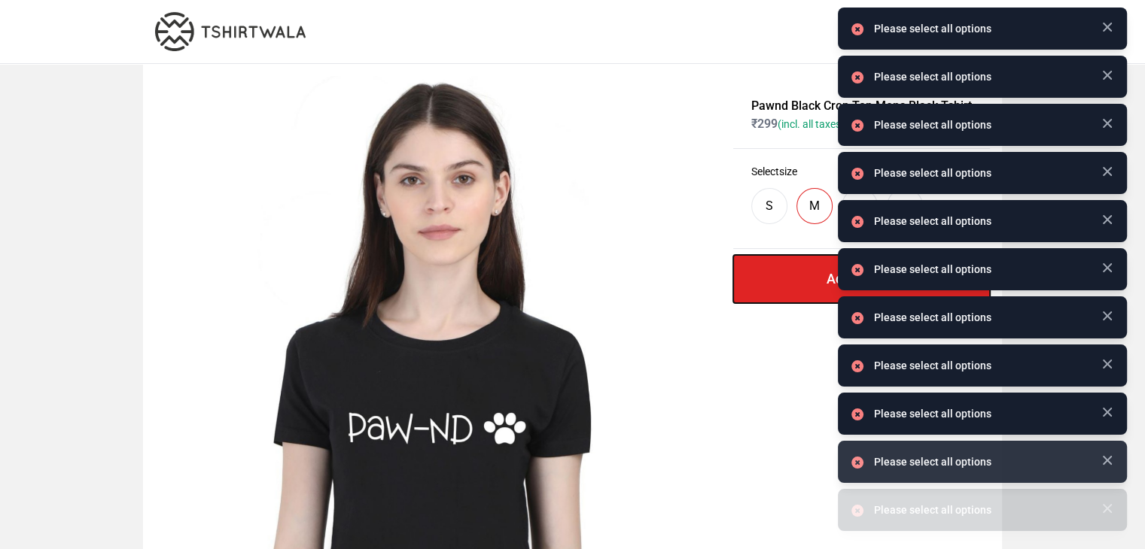
click at [792, 284] on button "Add To Cart" at bounding box center [861, 279] width 257 height 48
